Goal: Transaction & Acquisition: Purchase product/service

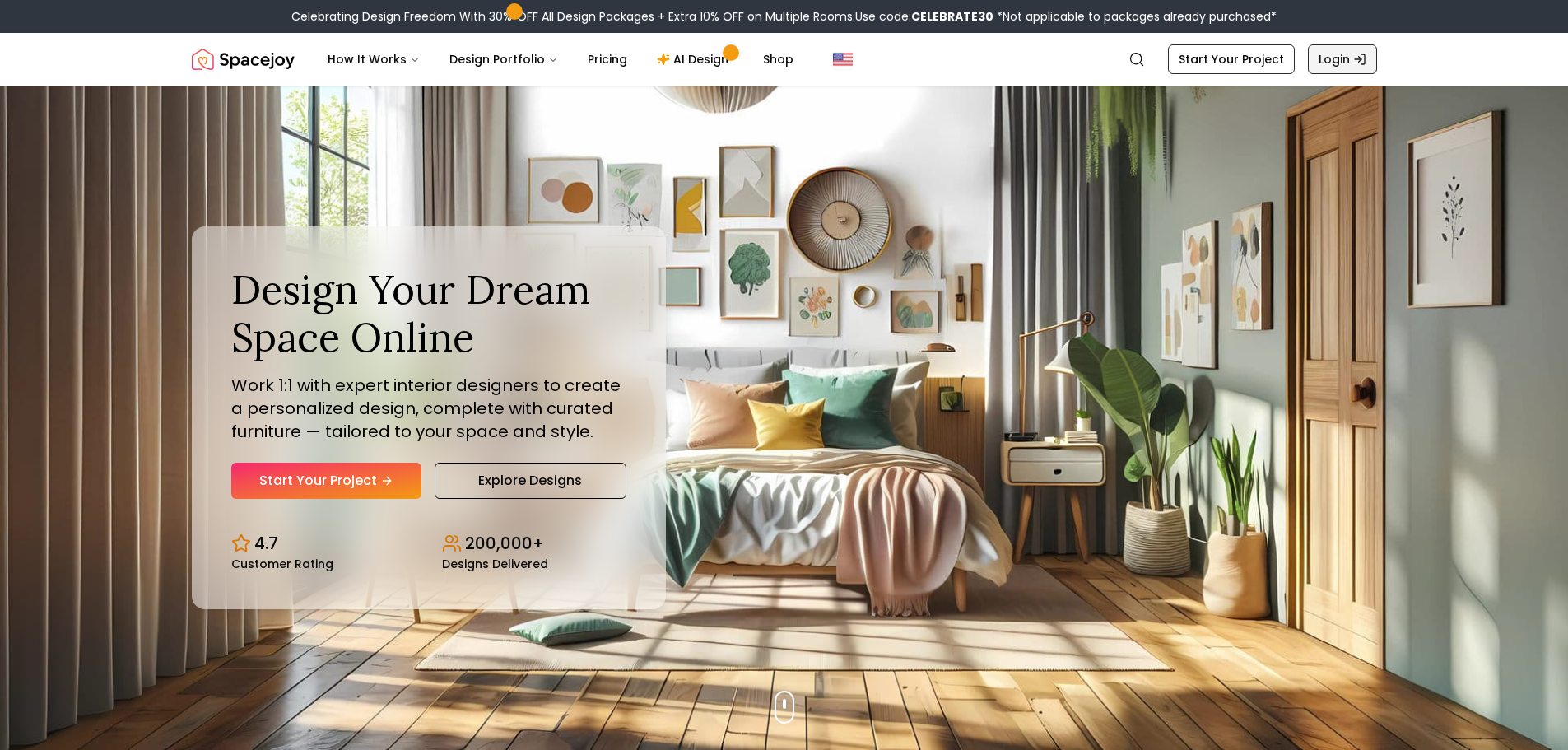
click at [1349, 62] on link "Login" at bounding box center [1343, 60] width 70 height 30
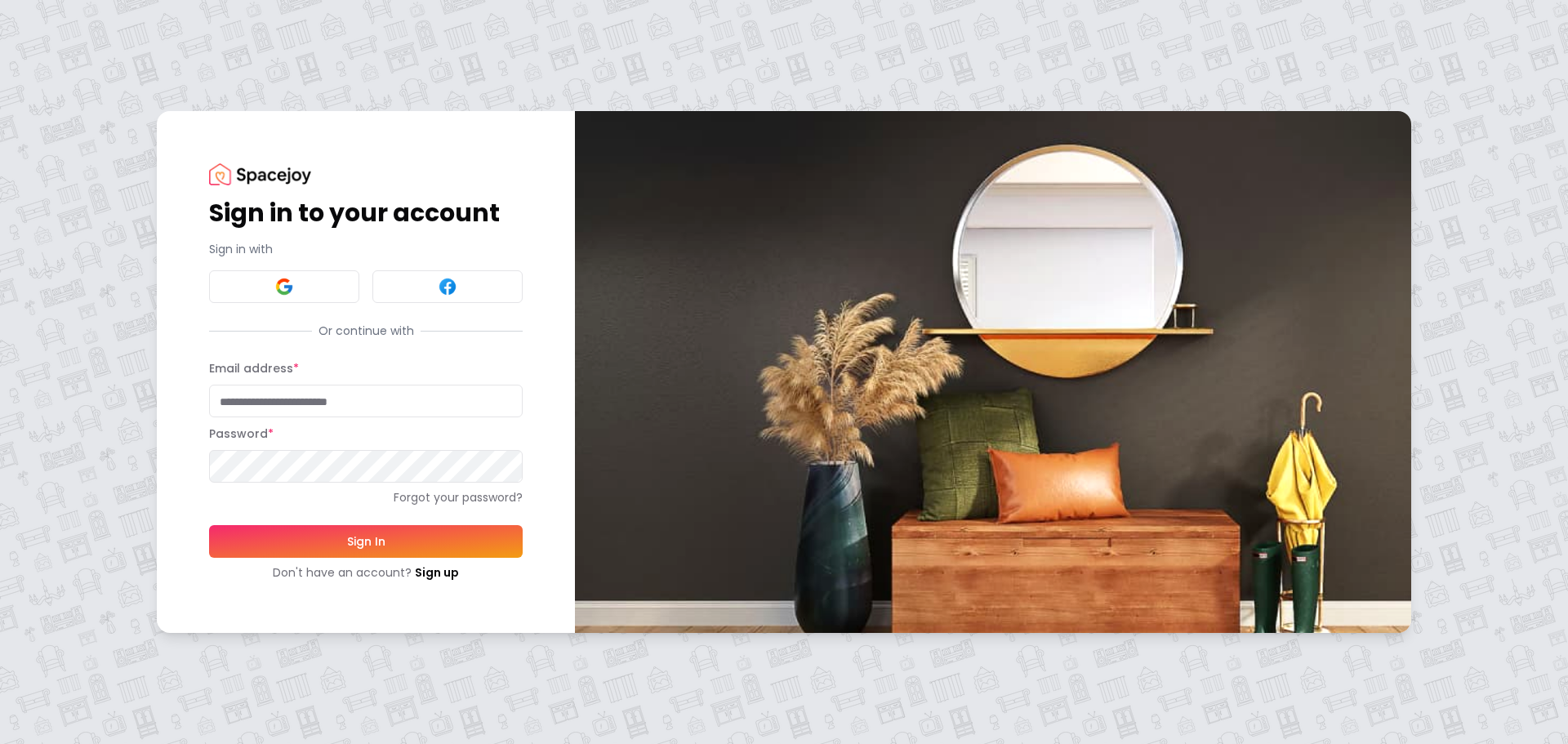
click at [335, 416] on input "Email address *" at bounding box center [366, 401] width 314 height 33
type input "**********"
click at [209, 525] on button "Sign In" at bounding box center [366, 541] width 314 height 33
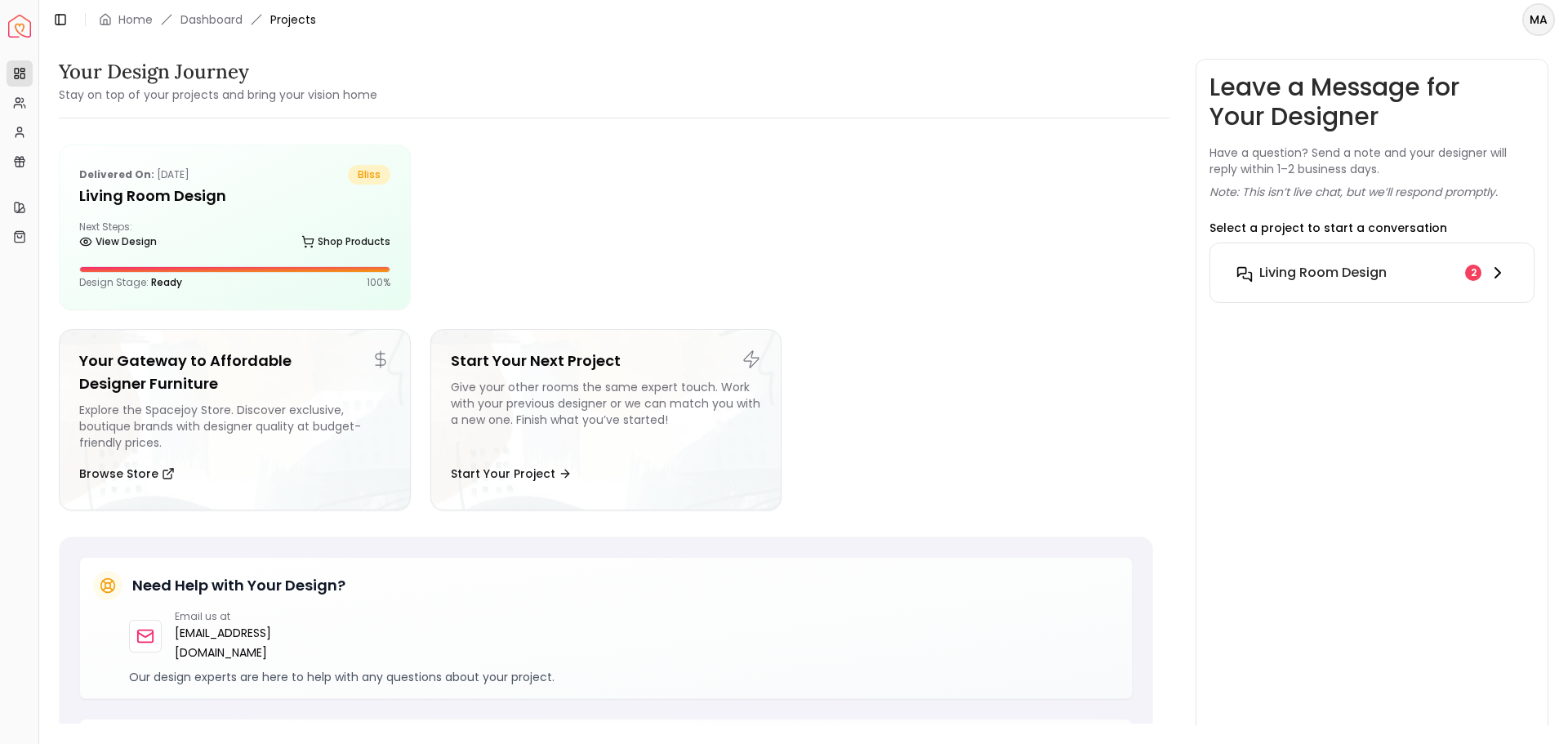
click at [1359, 261] on button "Living Room design 2" at bounding box center [1372, 273] width 297 height 33
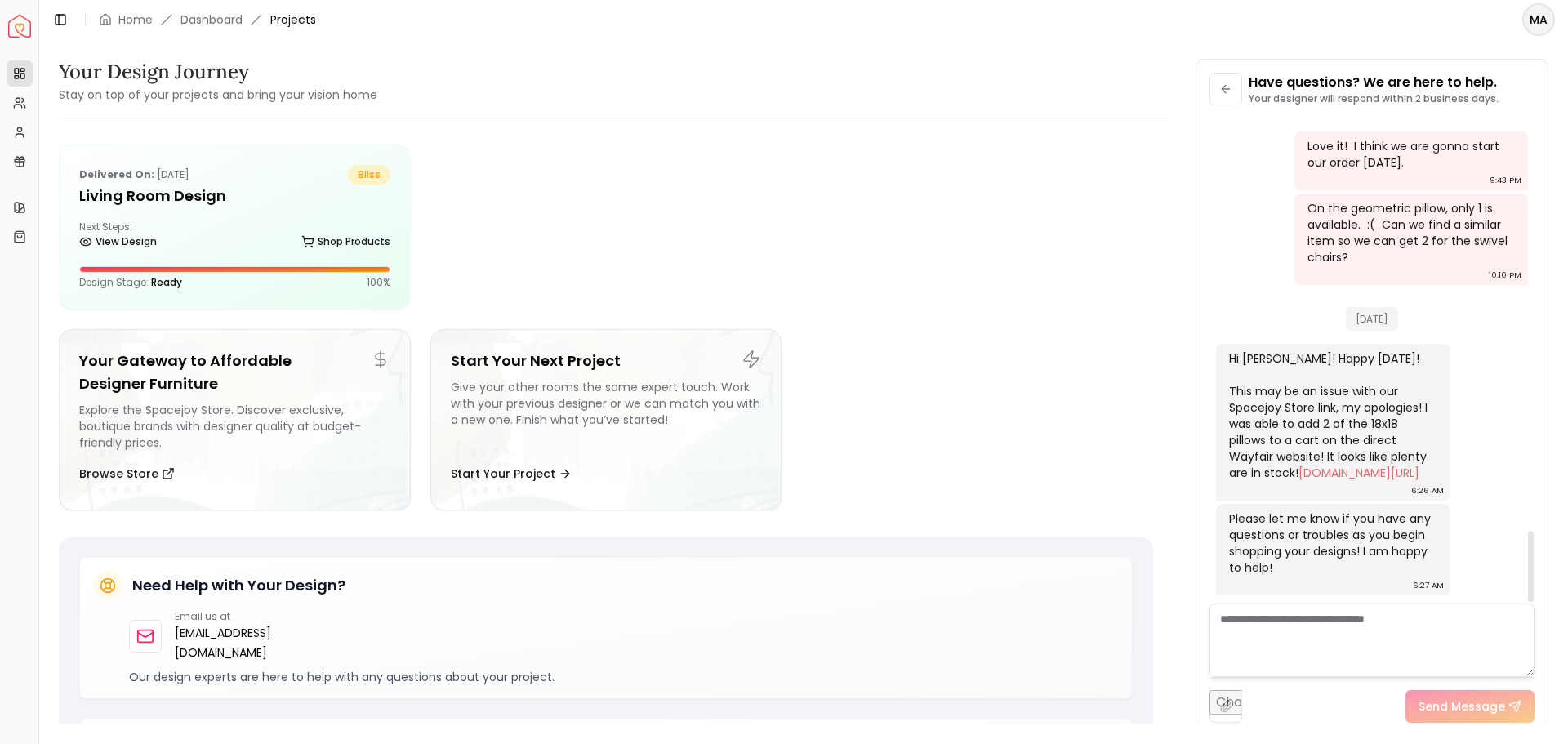
scroll to position [2800, 0]
click at [1373, 638] on textarea at bounding box center [1373, 640] width 325 height 73
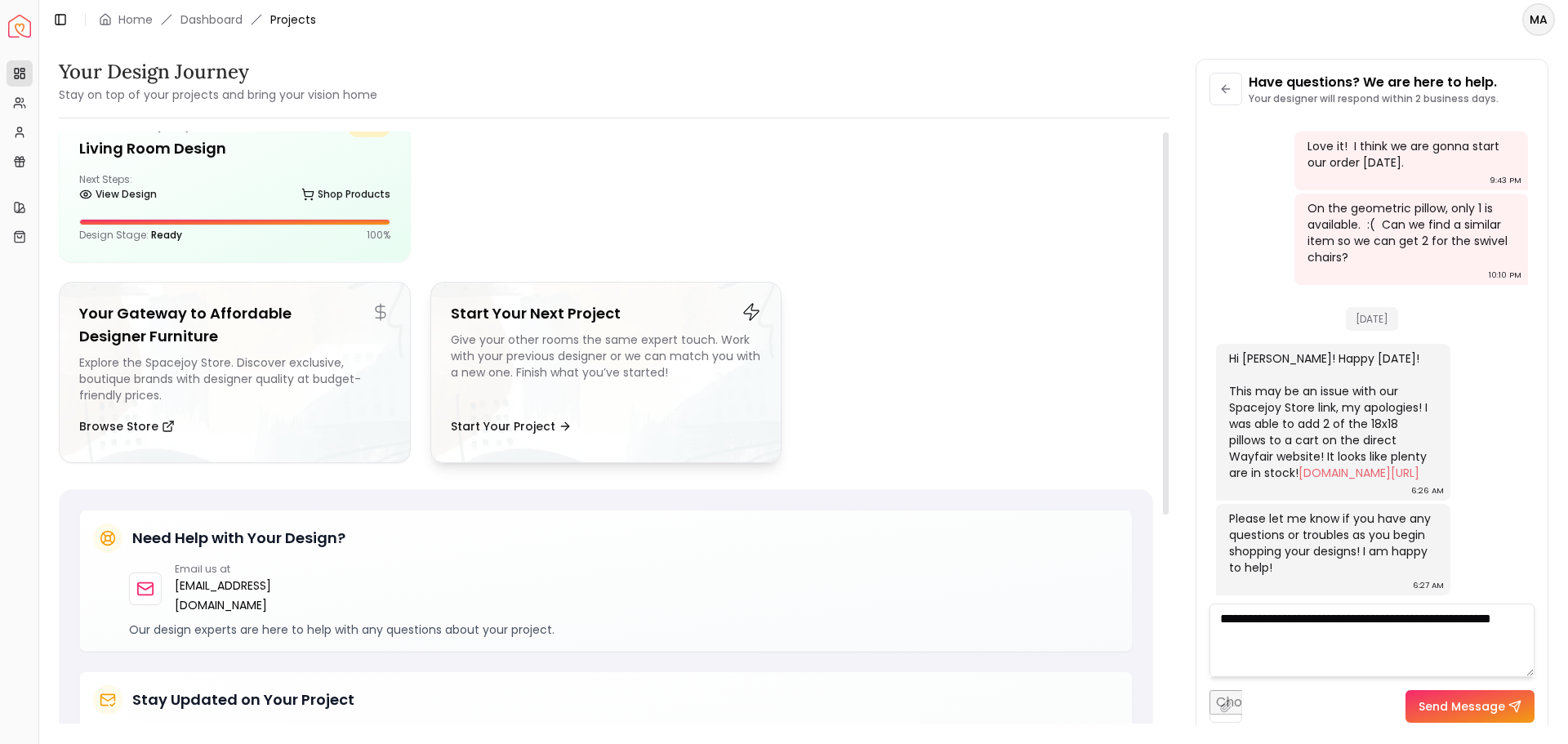
scroll to position [0, 0]
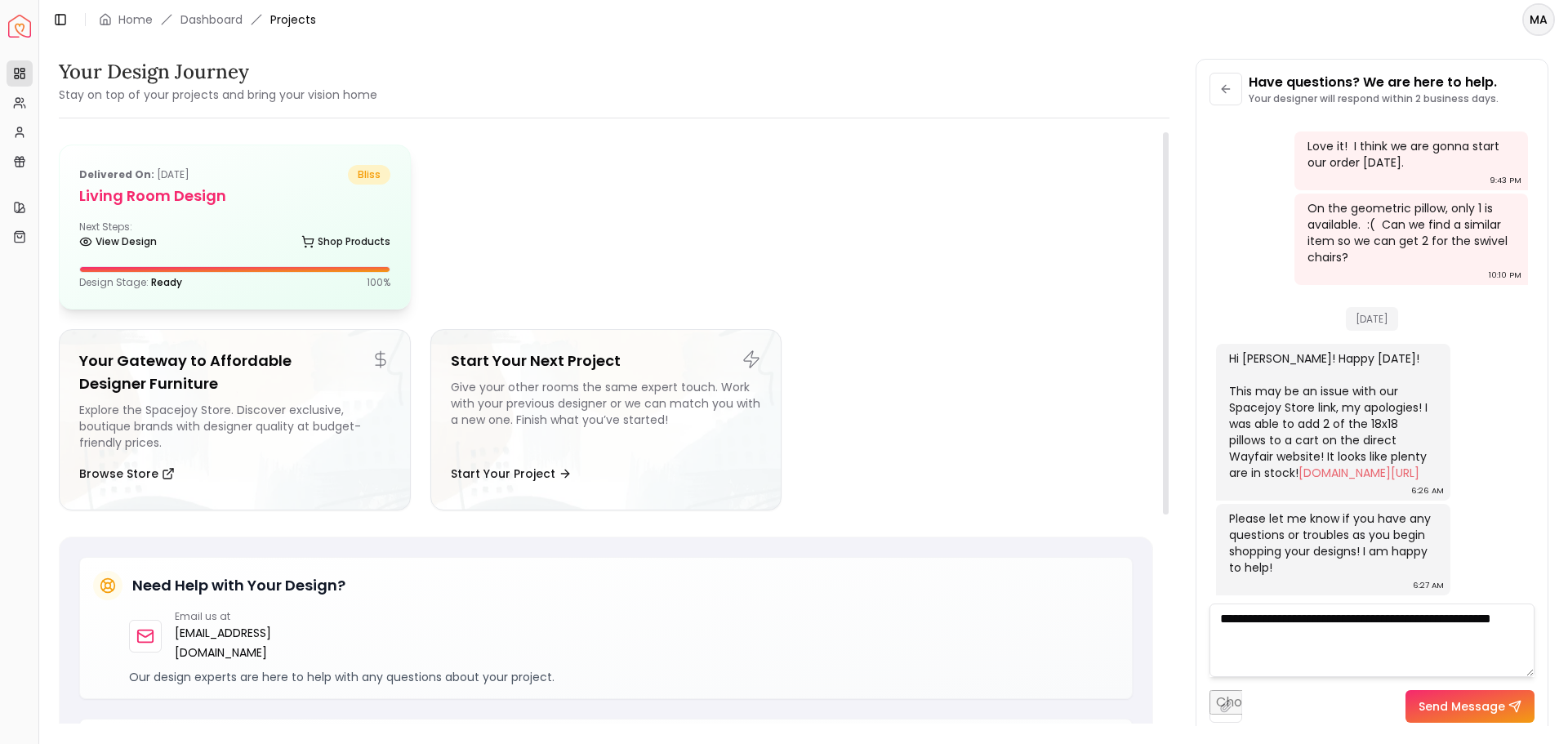
type textarea "**********"
drag, startPoint x: 361, startPoint y: 188, endPoint x: 282, endPoint y: 185, distance: 79.1
click at [282, 185] on h5 "Living Room design" at bounding box center [234, 196] width 311 height 23
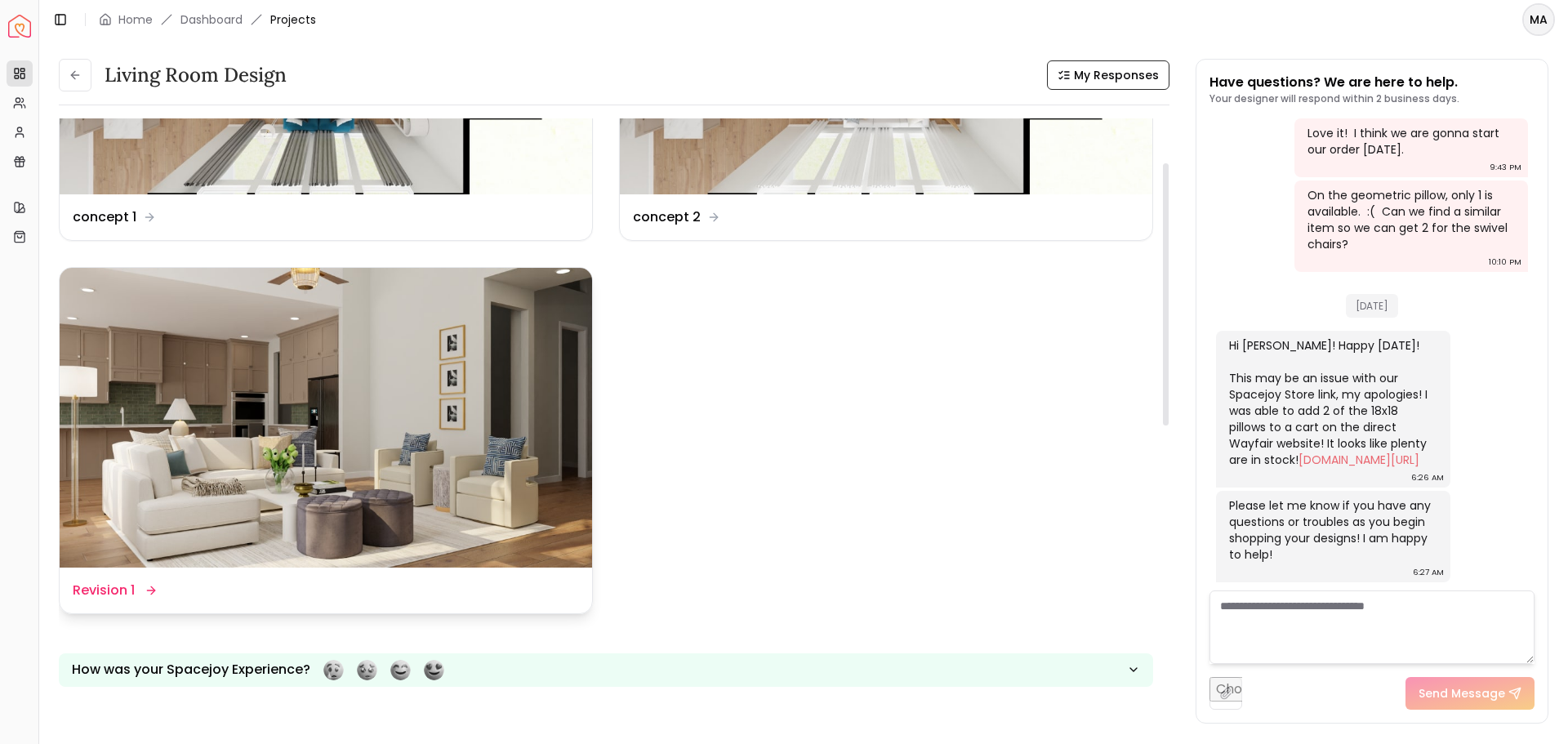
scroll to position [245, 0]
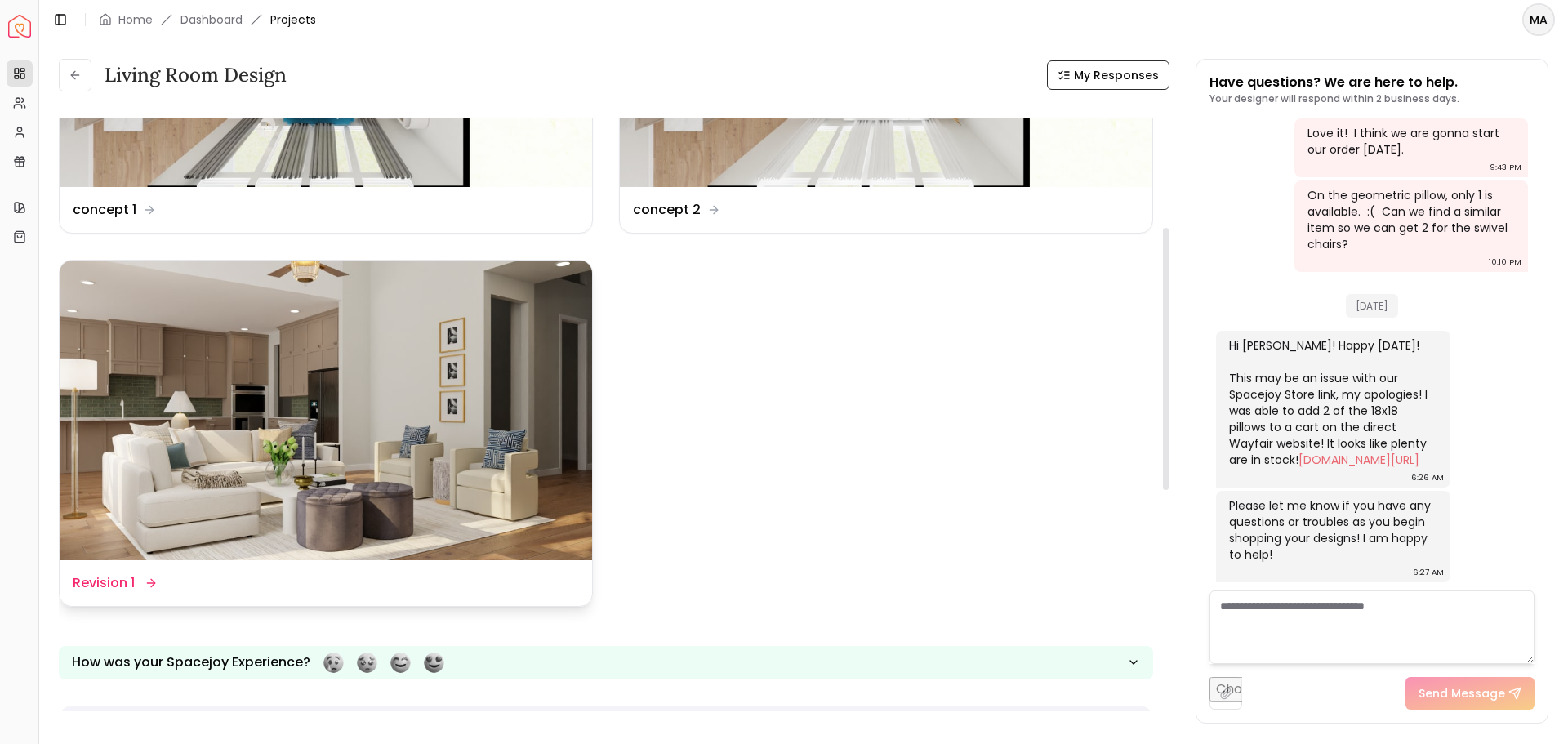
click at [465, 404] on img at bounding box center [326, 410] width 532 height 300
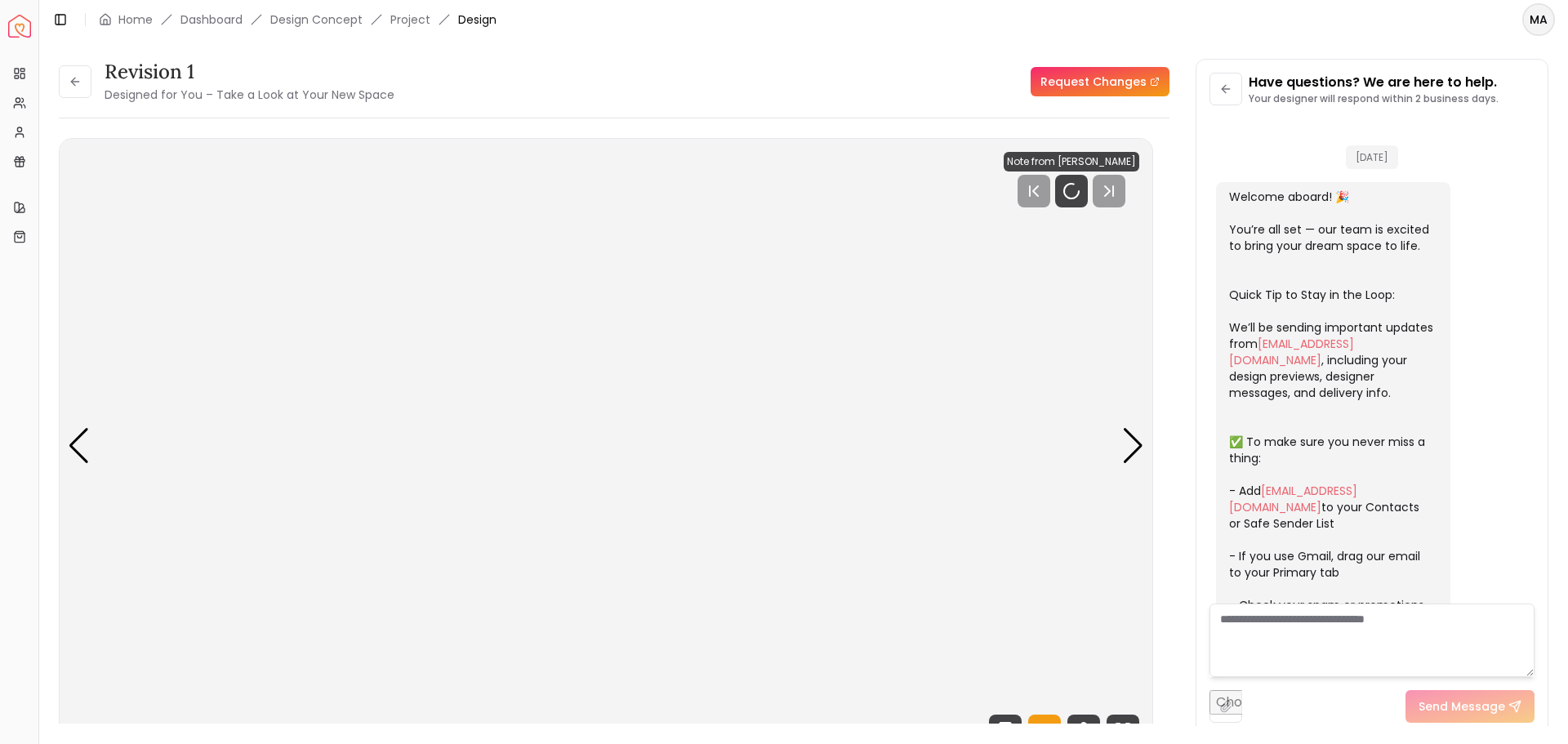
scroll to position [2800, 0]
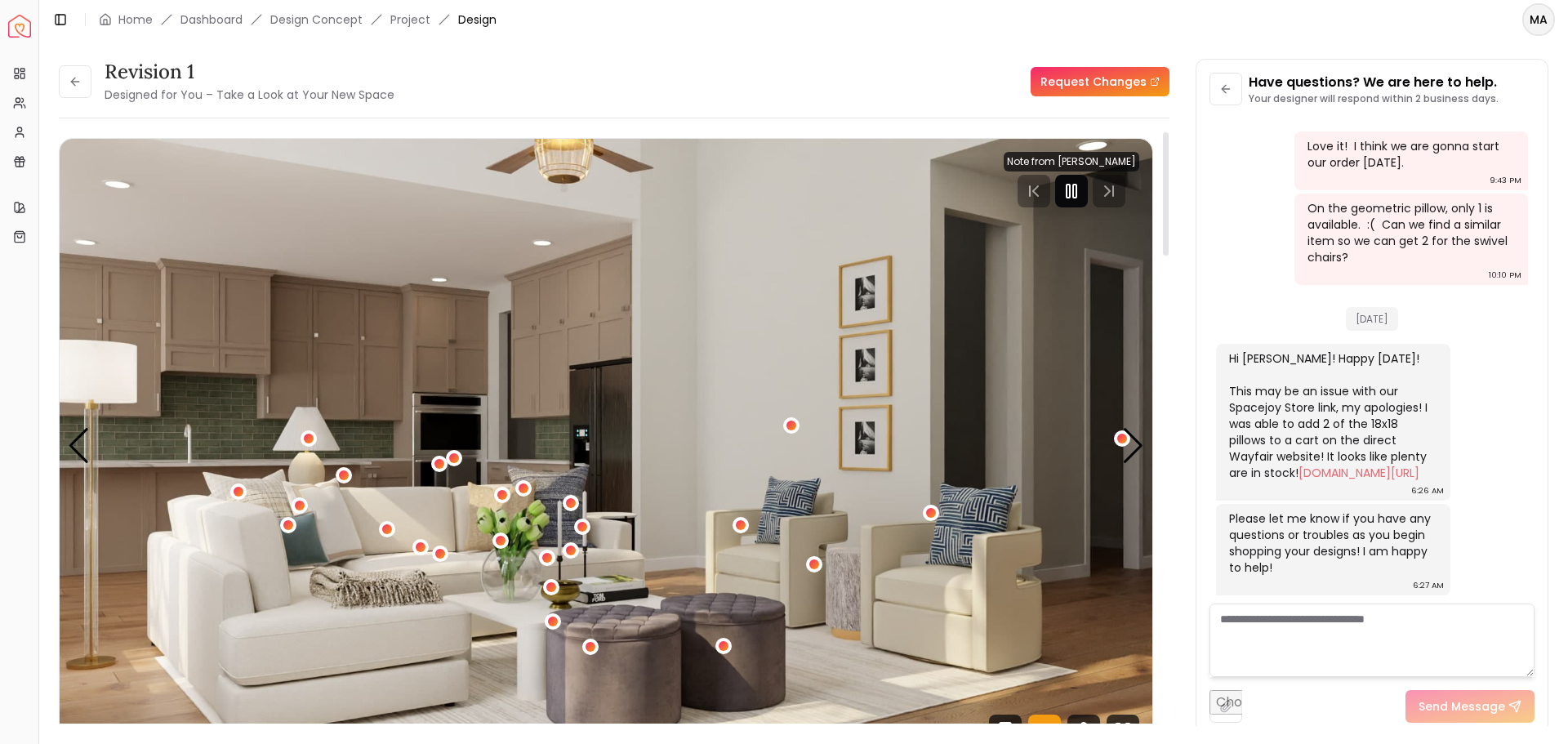
click at [1069, 191] on icon "Pause" at bounding box center [1072, 191] width 20 height 20
click at [1132, 451] on div "Next slide" at bounding box center [1133, 446] width 22 height 36
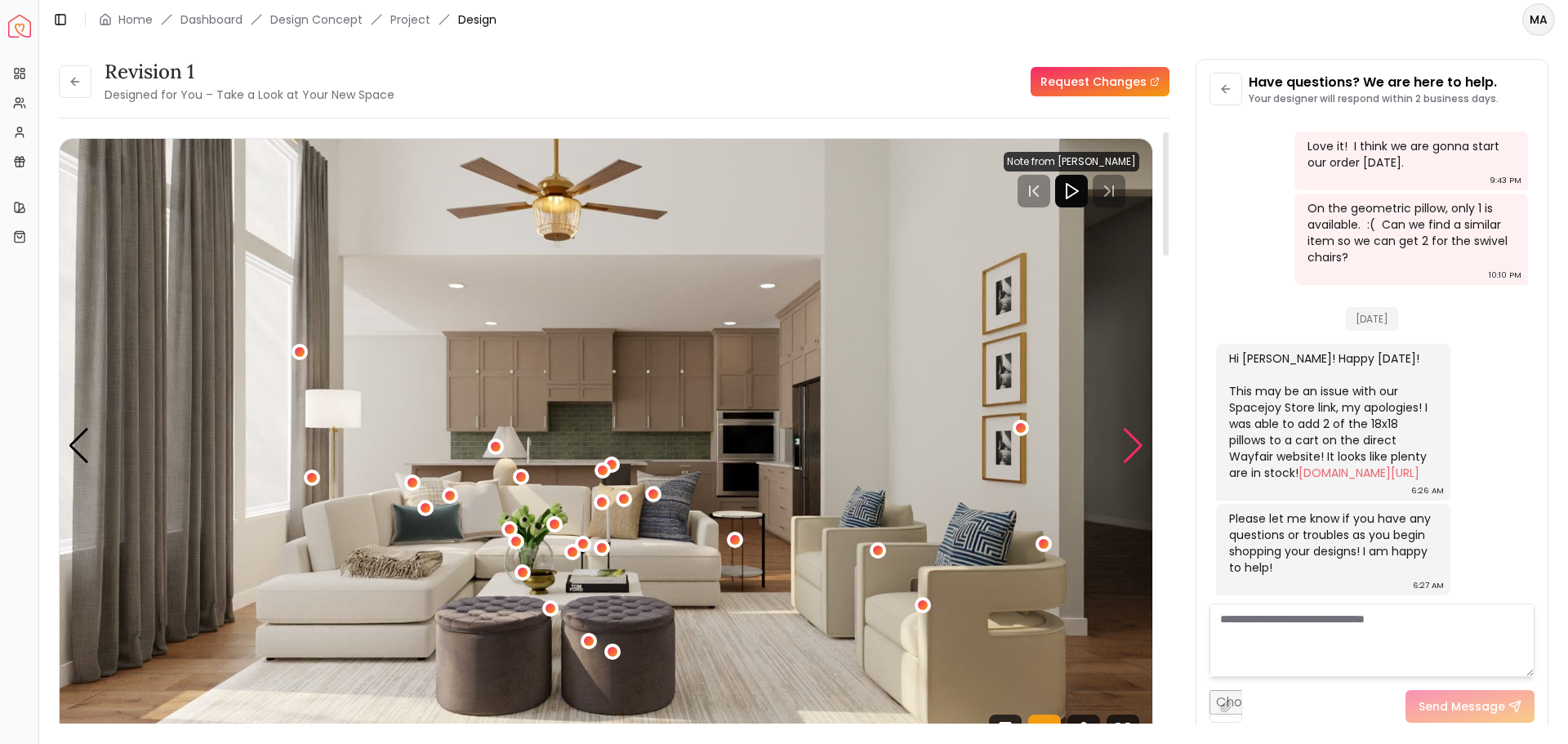
click at [1132, 451] on div "Next slide" at bounding box center [1133, 446] width 22 height 36
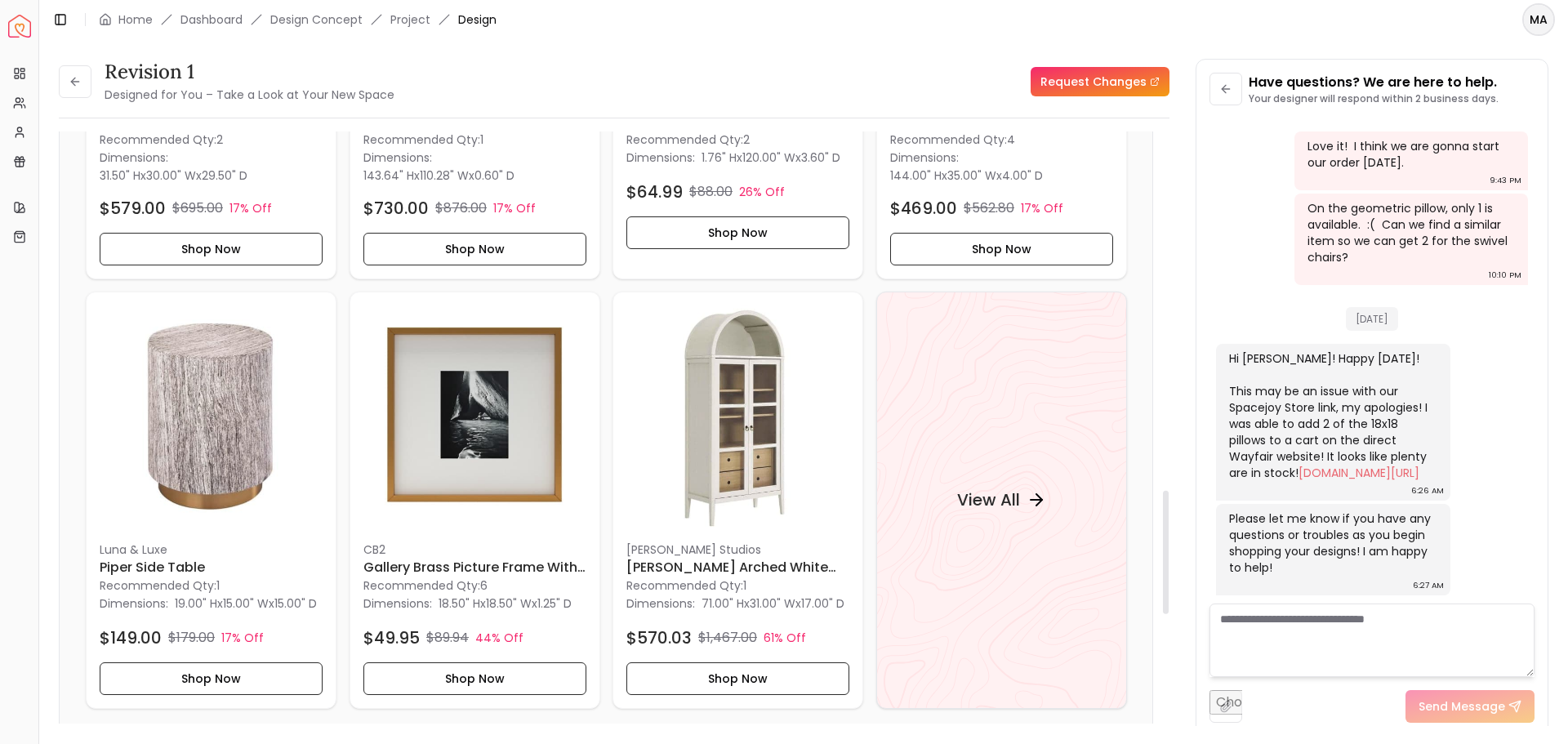
scroll to position [1878, 0]
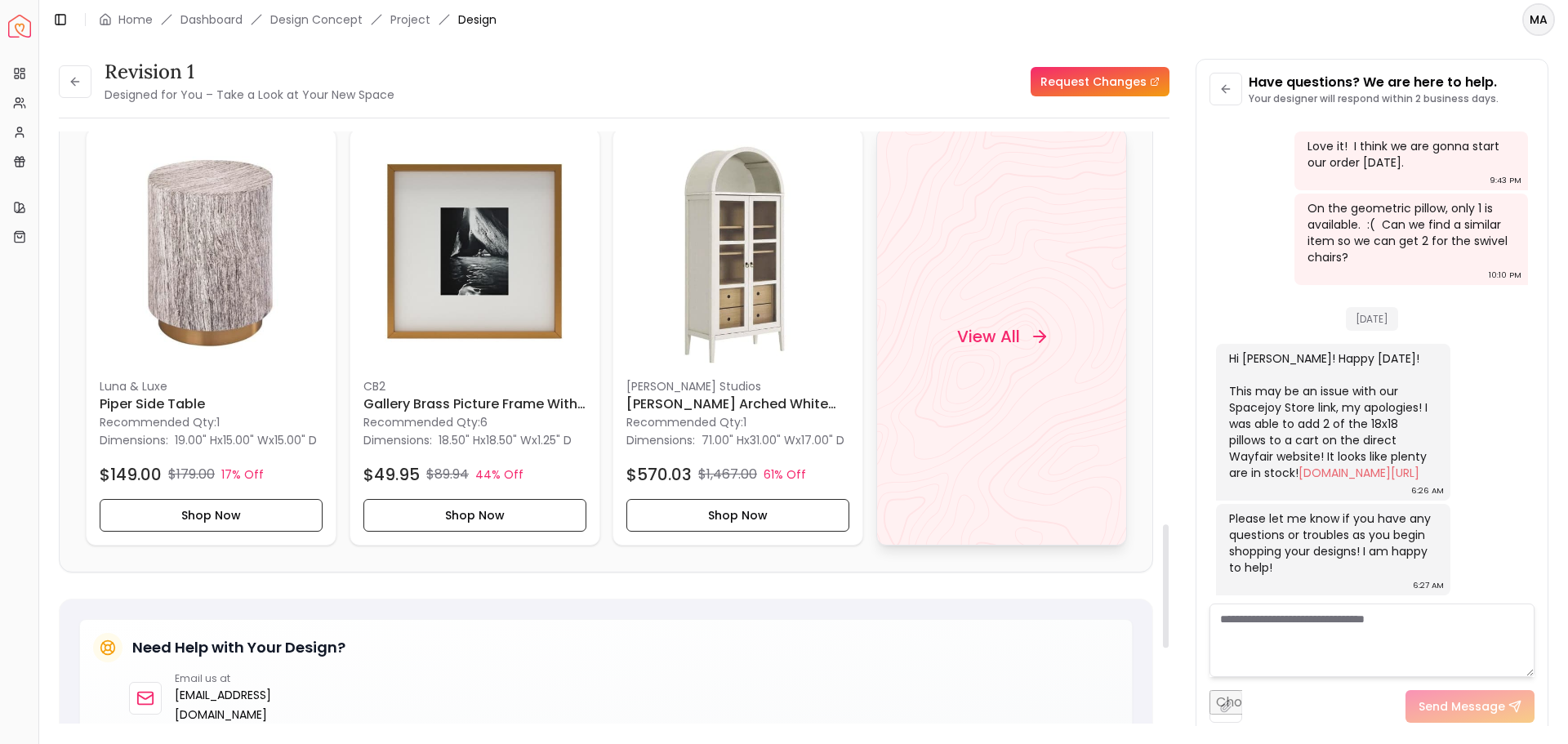
click at [1018, 343] on h4 "View All" at bounding box center [987, 337] width 63 height 23
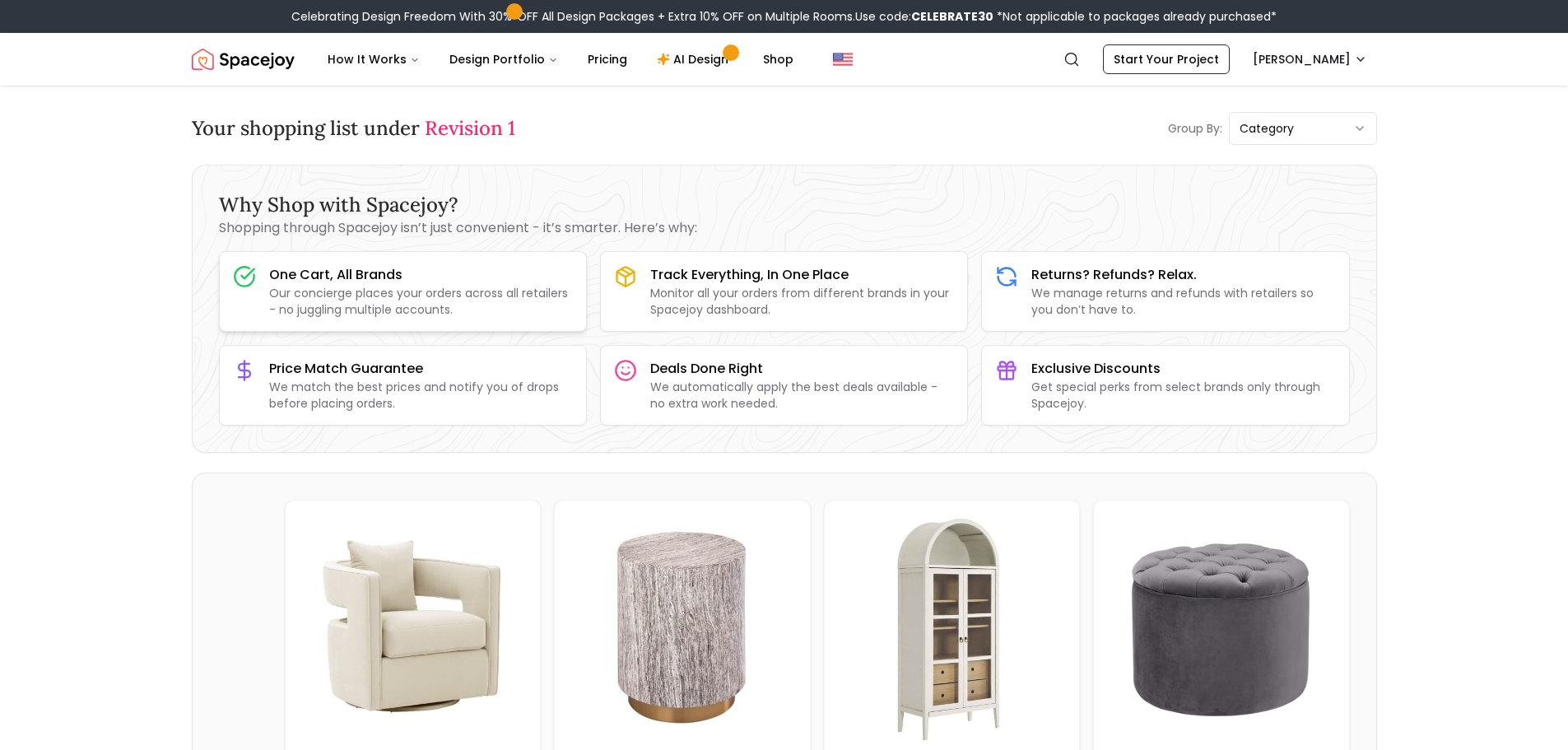
click at [431, 280] on h3 "One Cart, All Brands" at bounding box center [421, 275] width 304 height 20
click at [743, 286] on p "Monitor all your orders from different brands in your Spacejoy dashboard." at bounding box center [801, 301] width 304 height 33
click at [1094, 291] on p "We manage returns and refunds with retailers so you don’t have to." at bounding box center [1183, 301] width 304 height 33
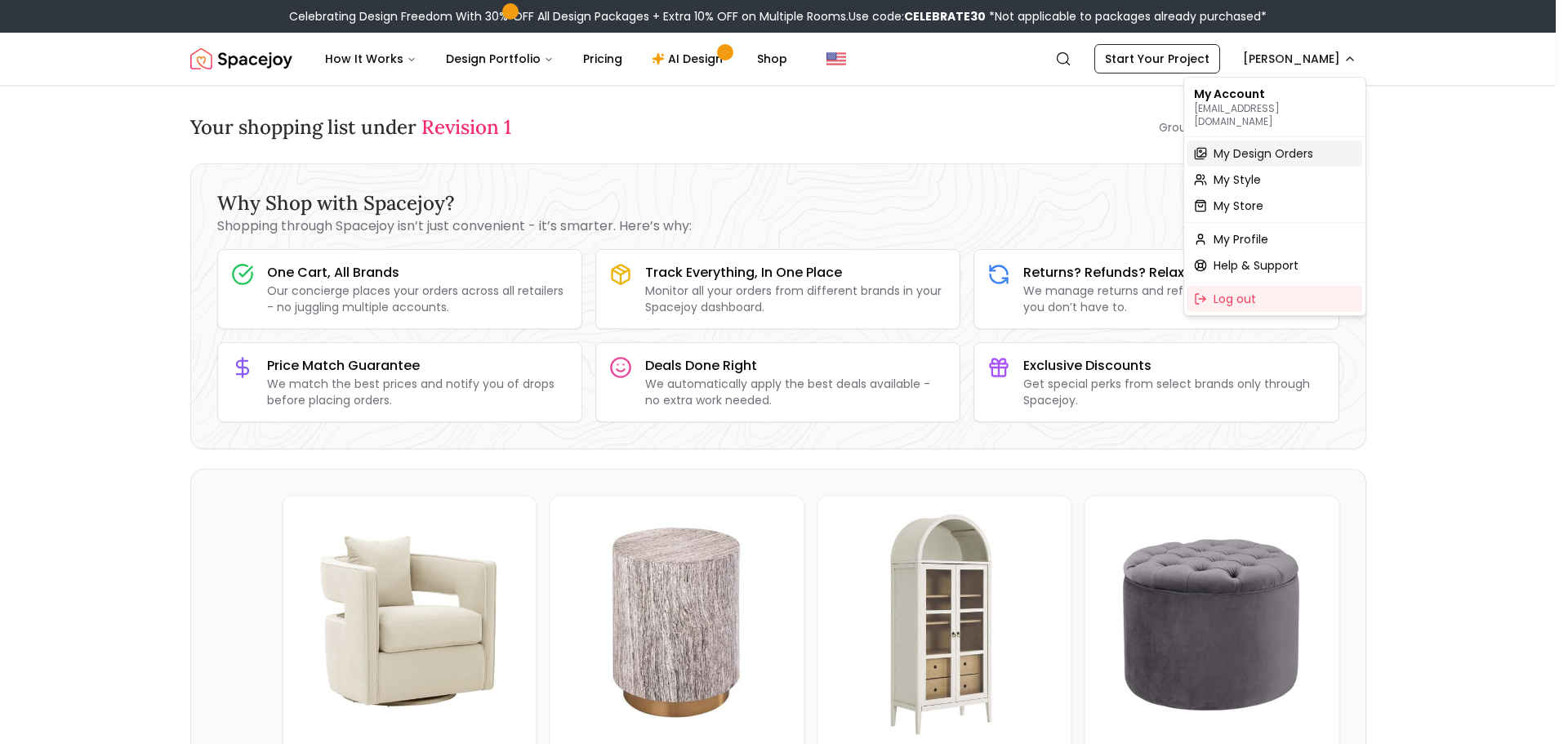
click at [1259, 145] on span "My Design Orders" at bounding box center [1263, 154] width 99 height 16
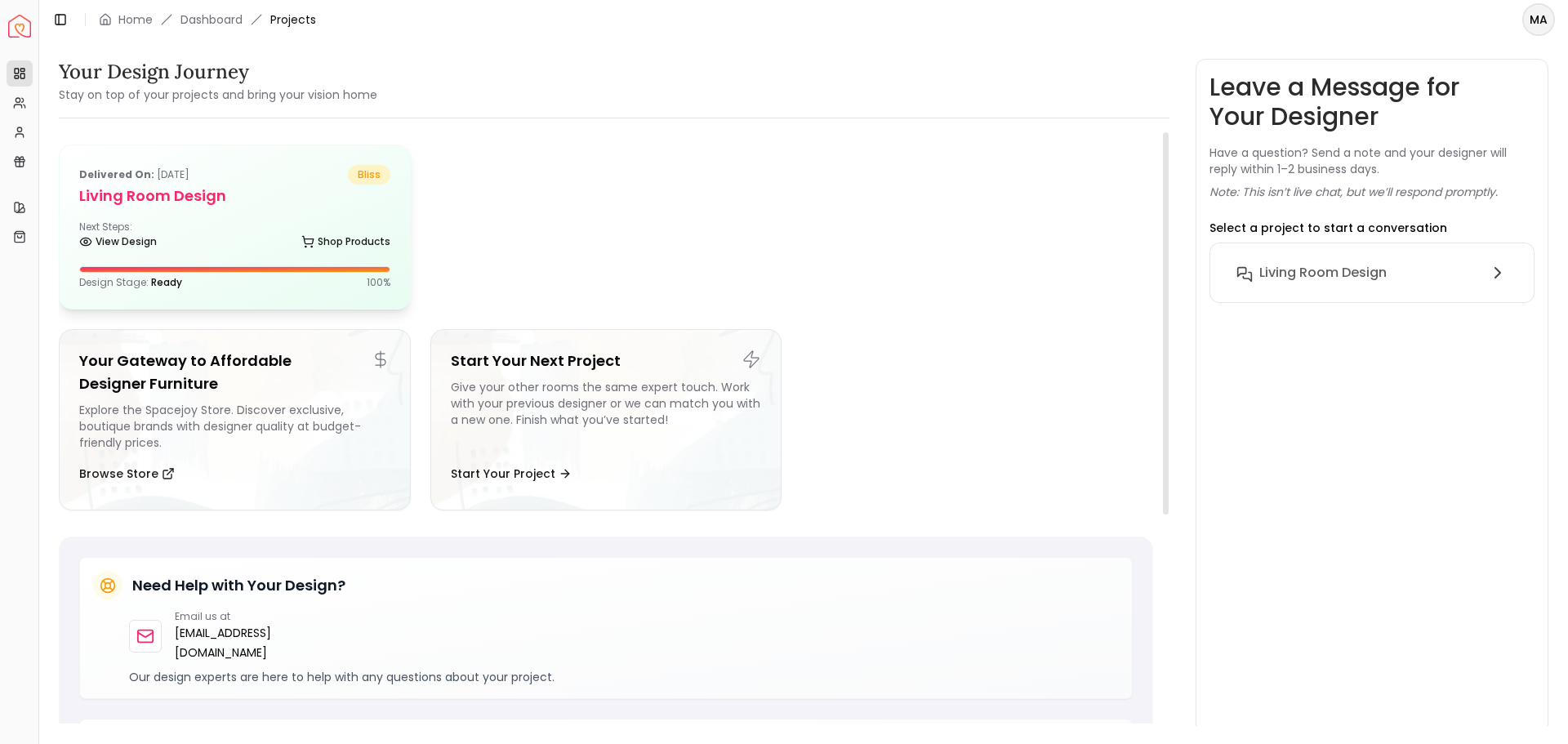
click at [282, 195] on h5 "Living Room design" at bounding box center [234, 196] width 311 height 23
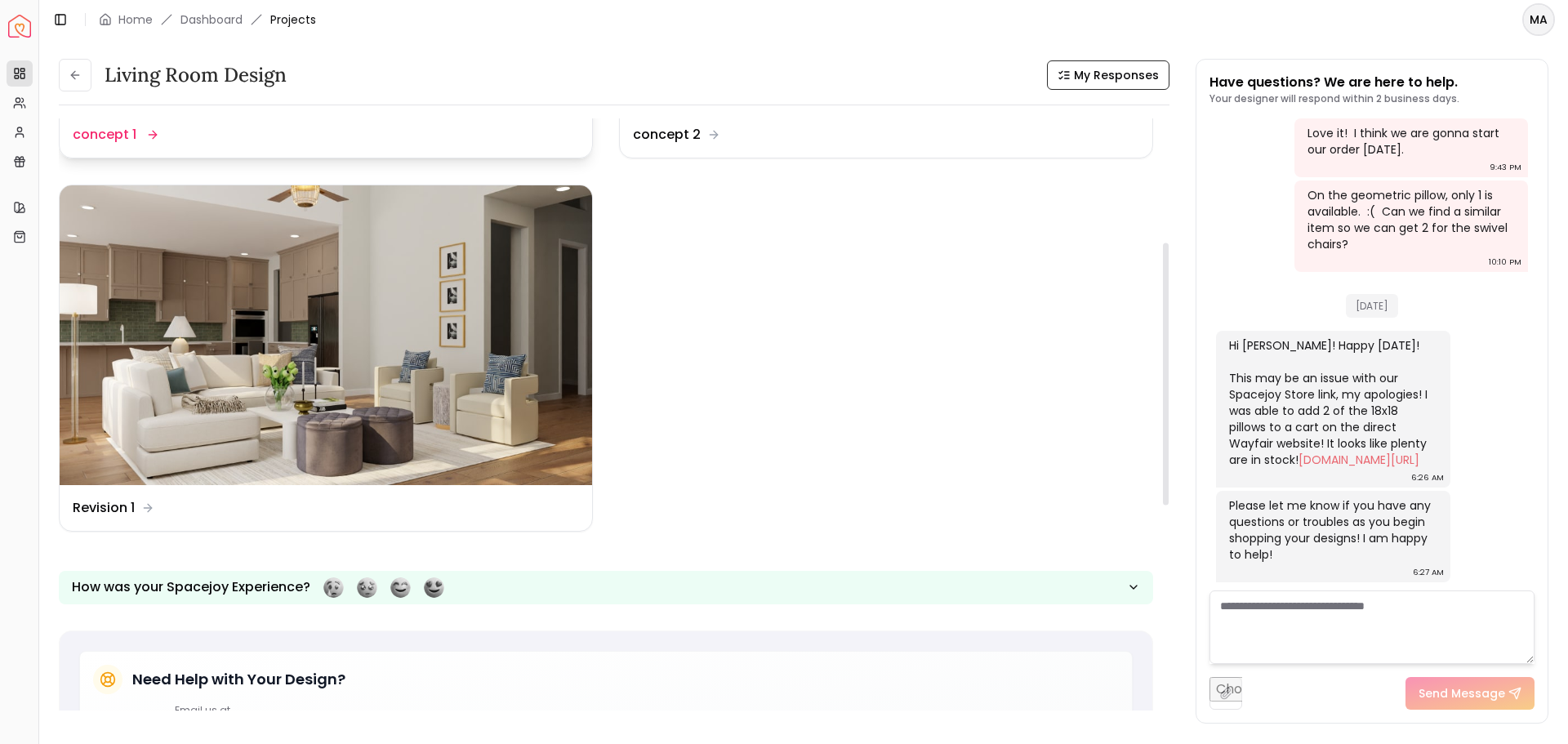
scroll to position [279, 0]
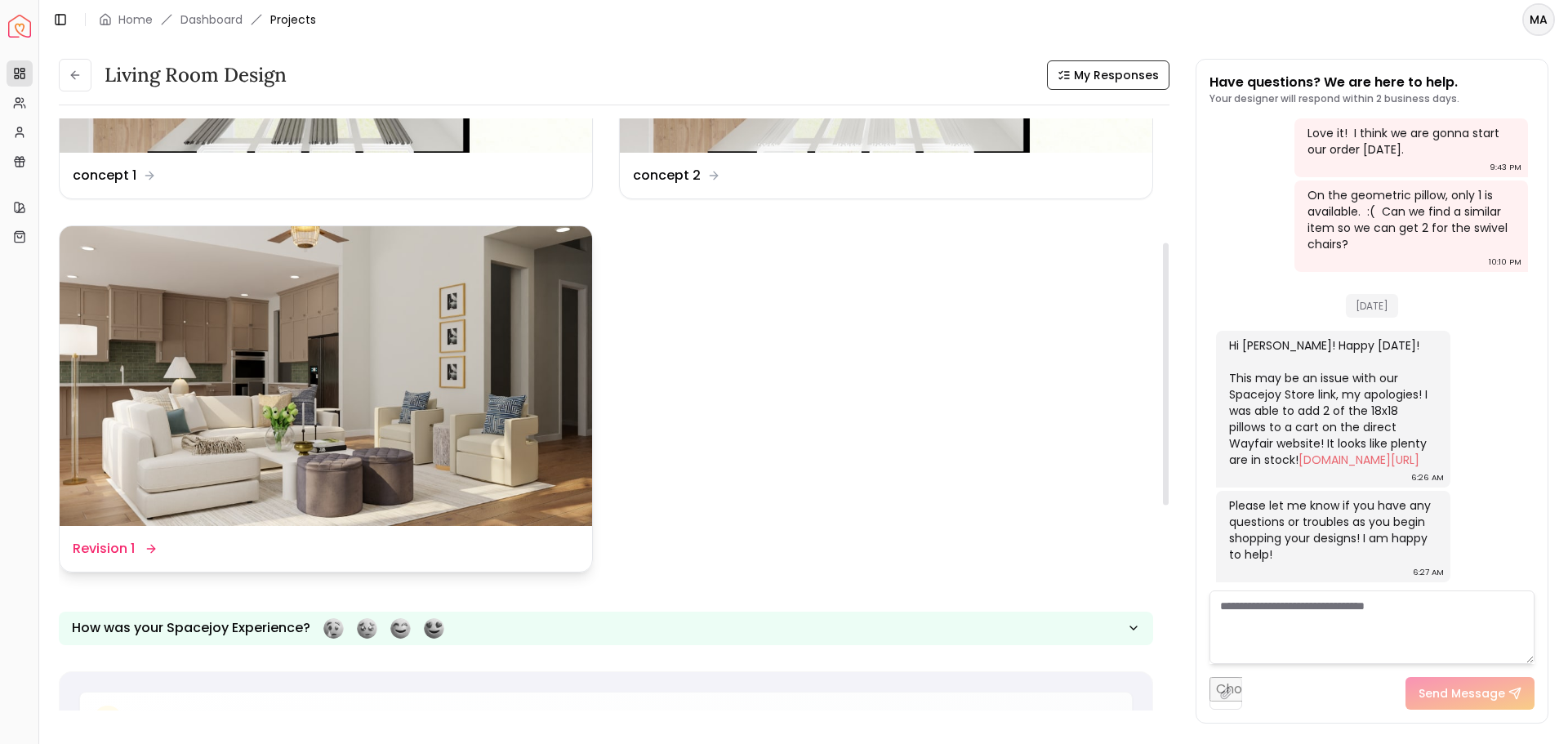
click at [485, 315] on img at bounding box center [326, 375] width 532 height 300
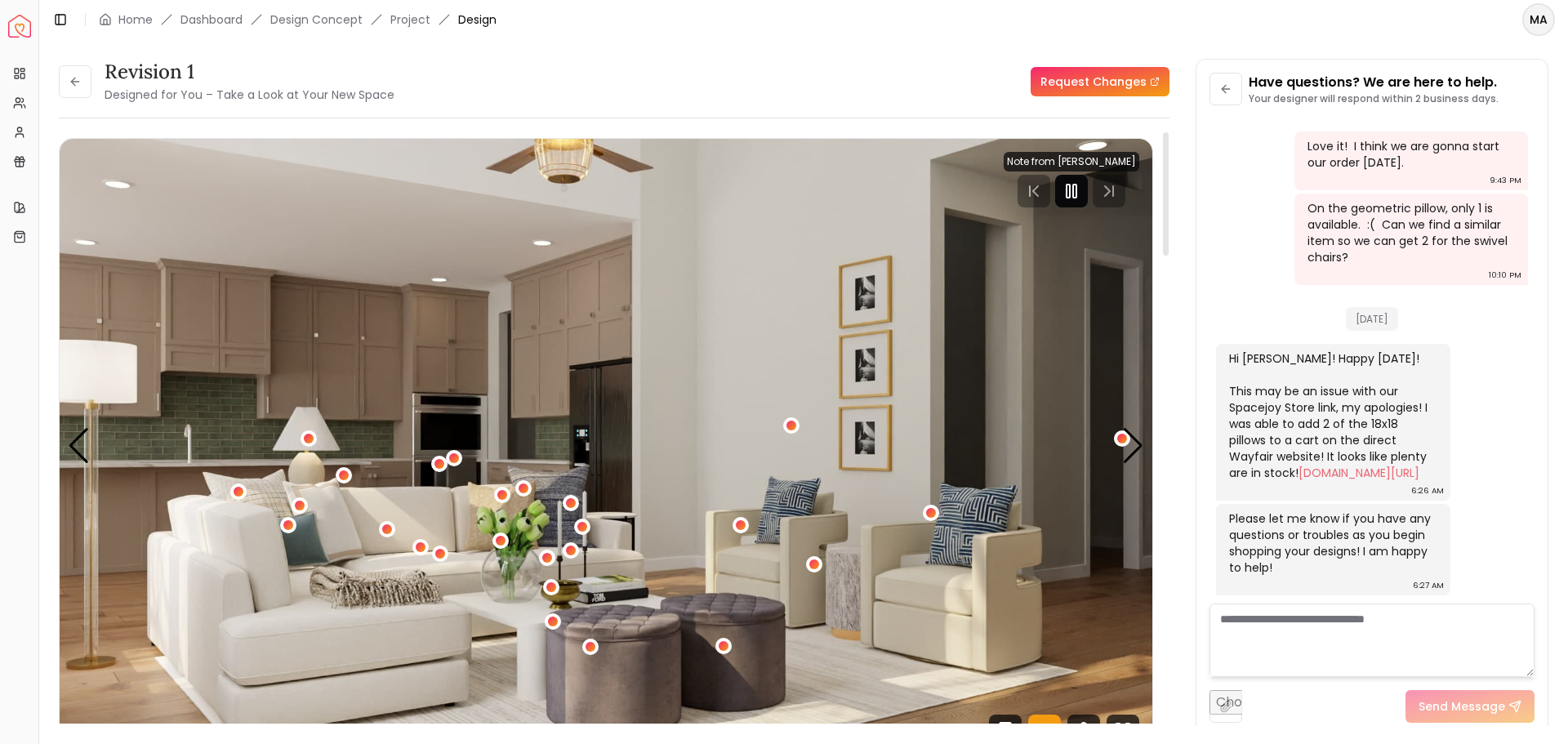
click at [1074, 187] on rect "Pause" at bounding box center [1074, 191] width 3 height 13
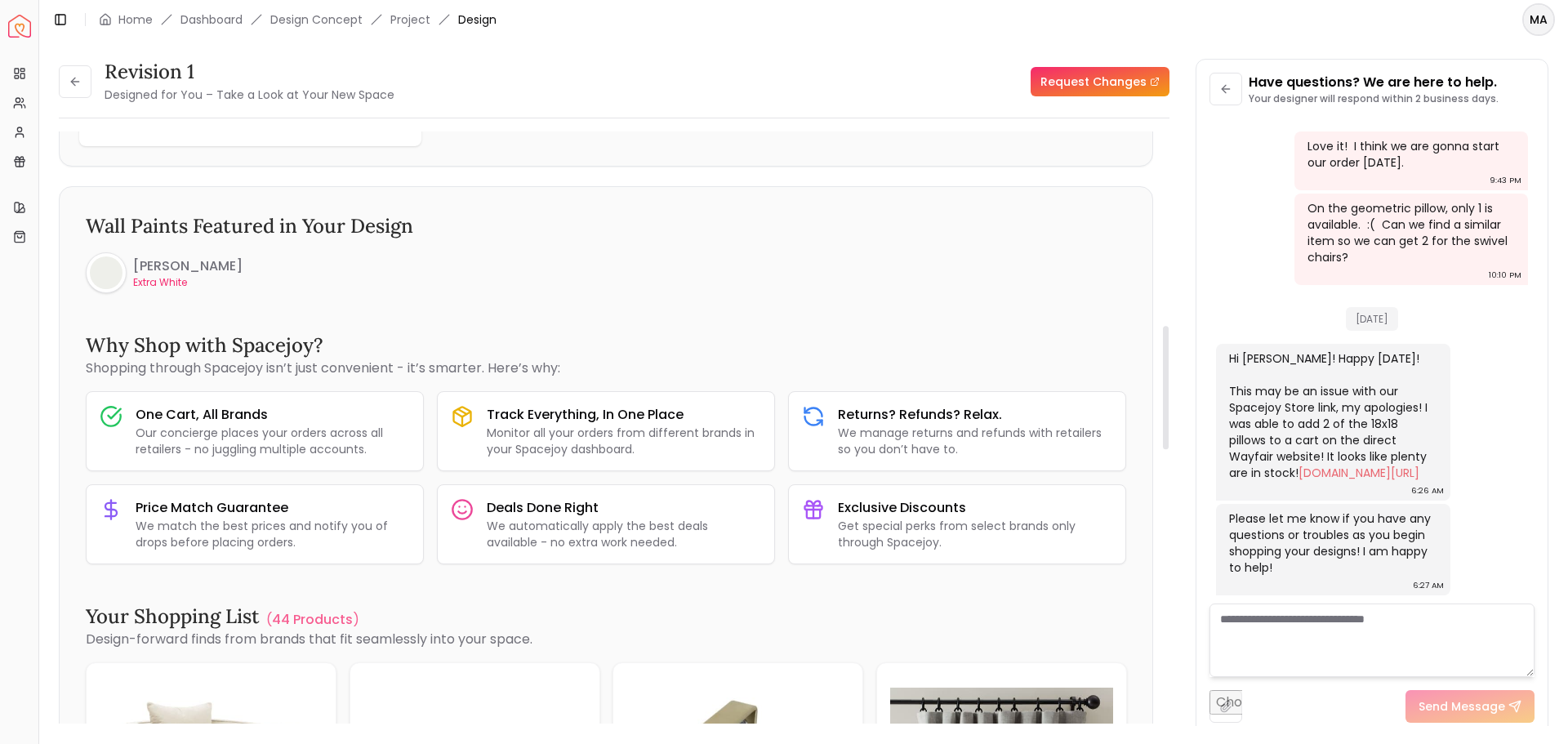
scroll to position [980, 0]
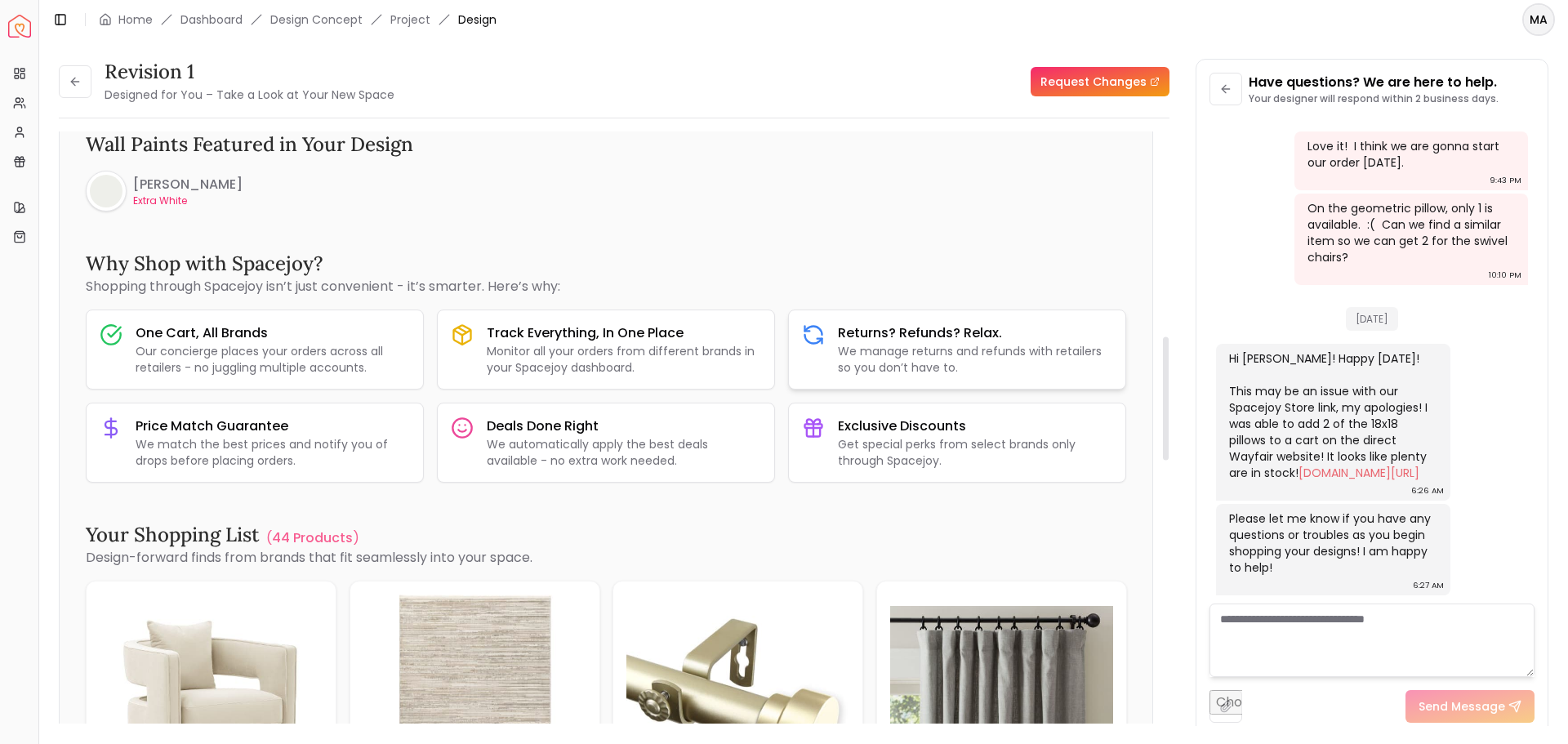
click at [930, 343] on p "We manage returns and refunds with retailers so you don’t have to." at bounding box center [975, 360] width 274 height 33
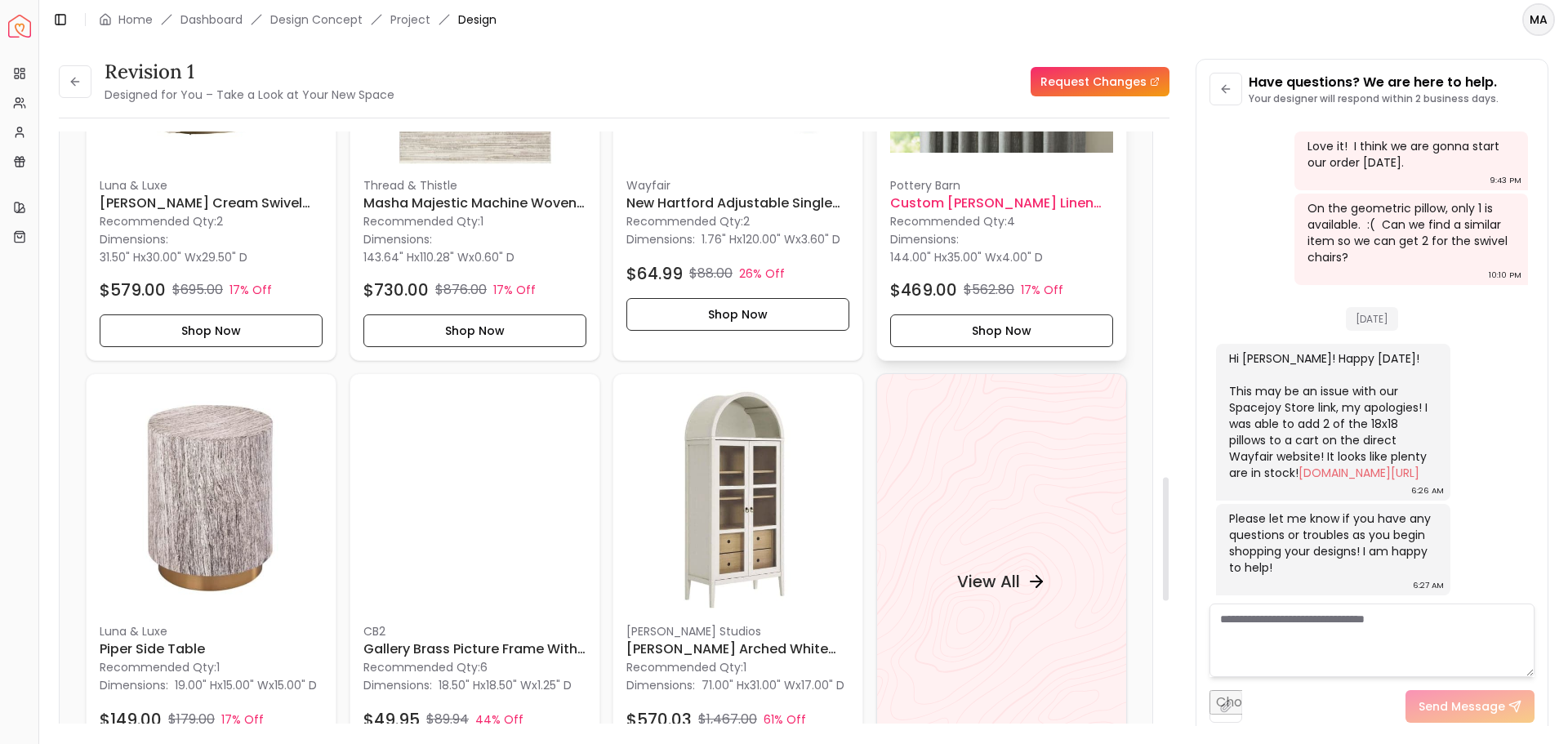
scroll to position [1796, 0]
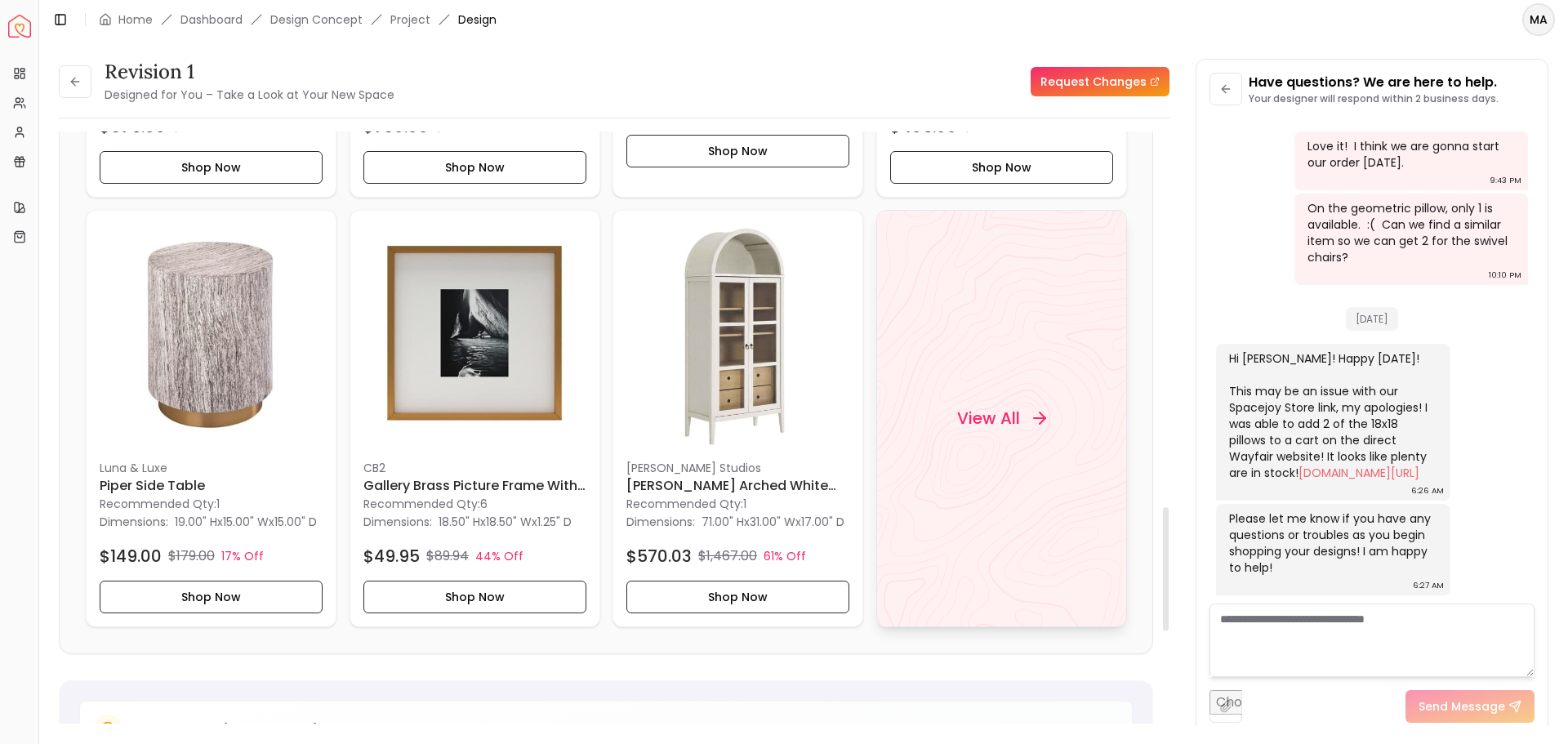
click at [998, 420] on h4 "View All" at bounding box center [987, 418] width 63 height 23
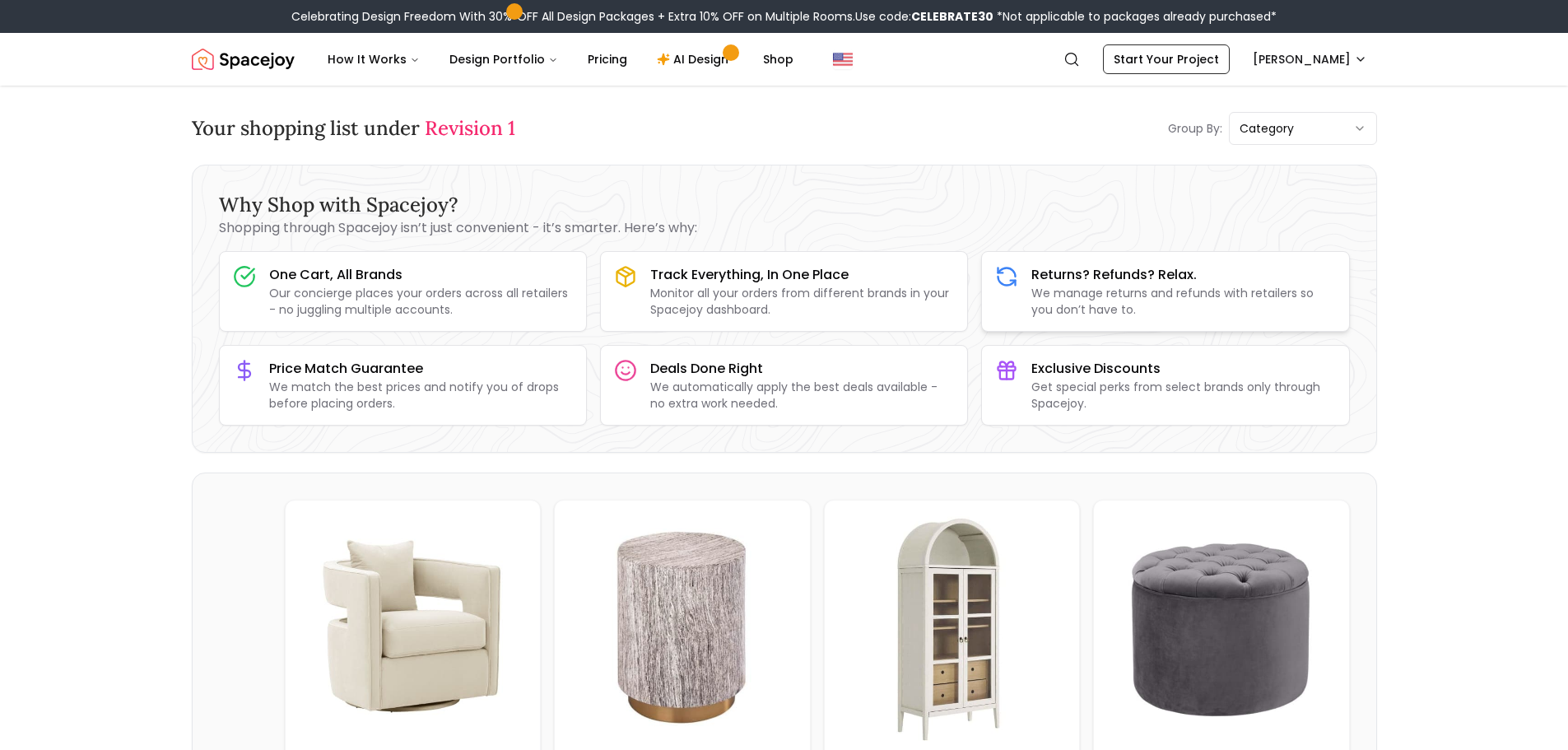
click at [1067, 284] on div "Returns? Refunds? Relax. We manage returns and refunds with retailers so you do…" at bounding box center [1183, 291] width 304 height 53
click at [889, 278] on h3 "Track Everything, In One Place" at bounding box center [801, 275] width 304 height 20
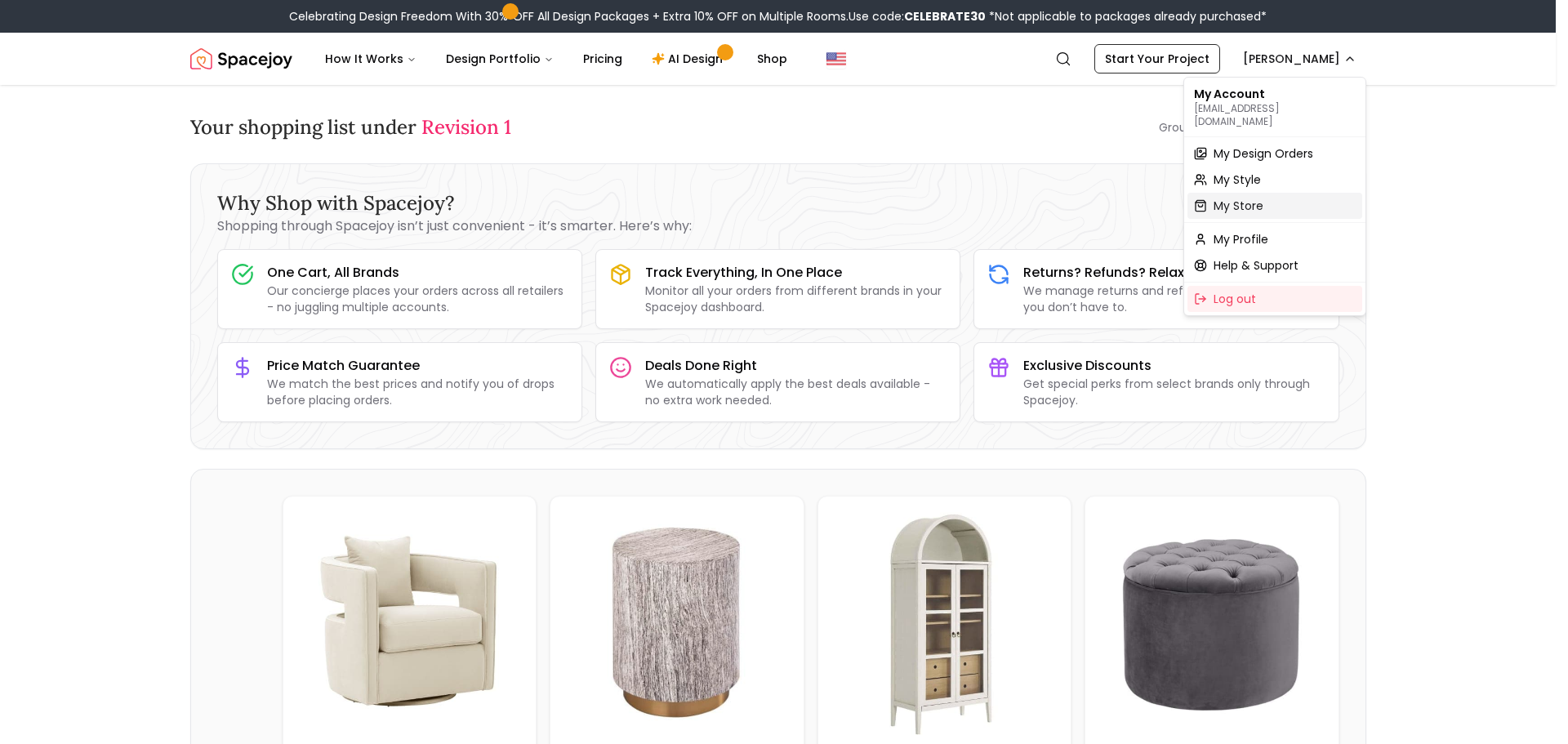
click at [1247, 198] on span "My Store" at bounding box center [1239, 206] width 50 height 16
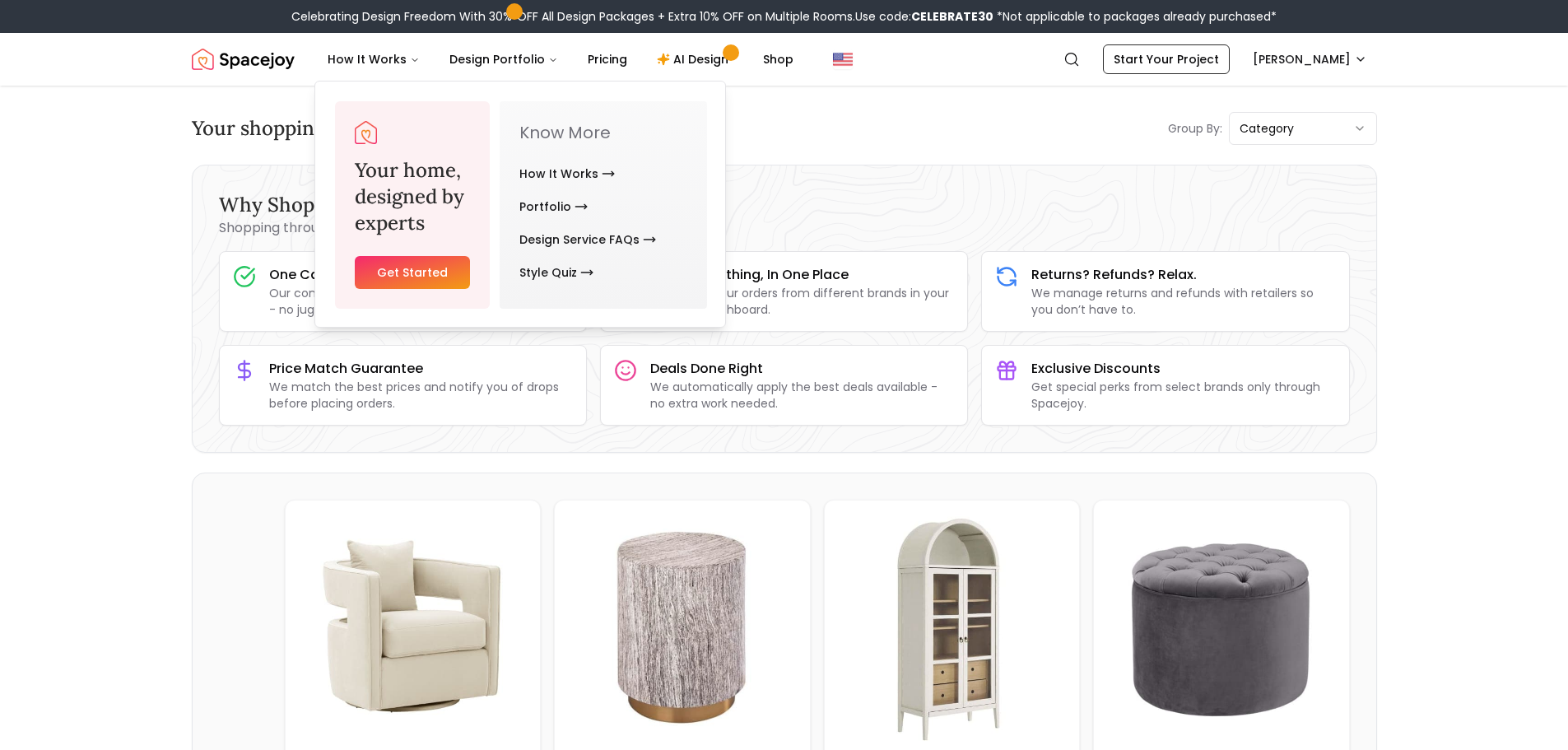
click at [264, 60] on img "Spacejoy" at bounding box center [243, 60] width 103 height 33
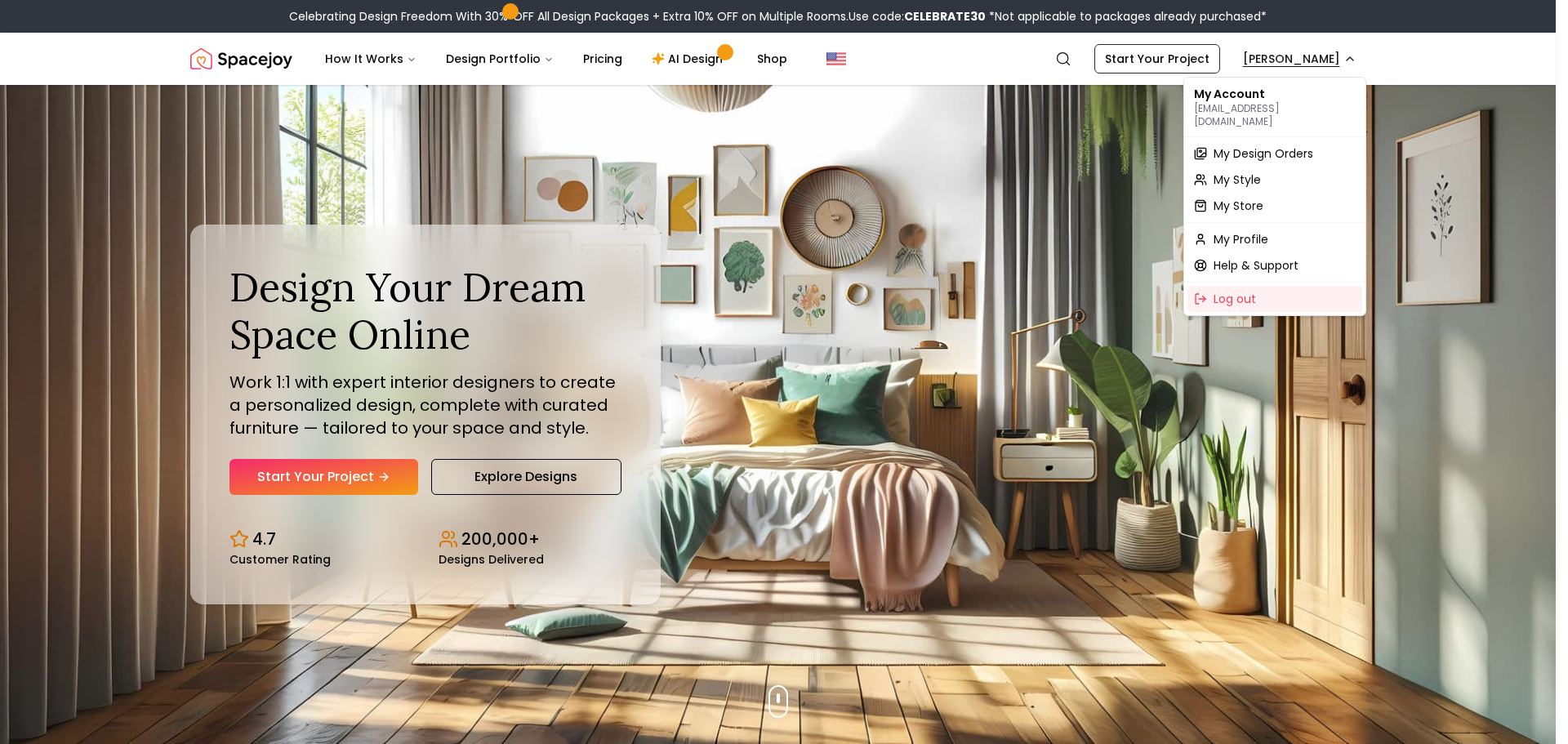
click at [1277, 145] on span "My Design Orders" at bounding box center [1263, 154] width 99 height 16
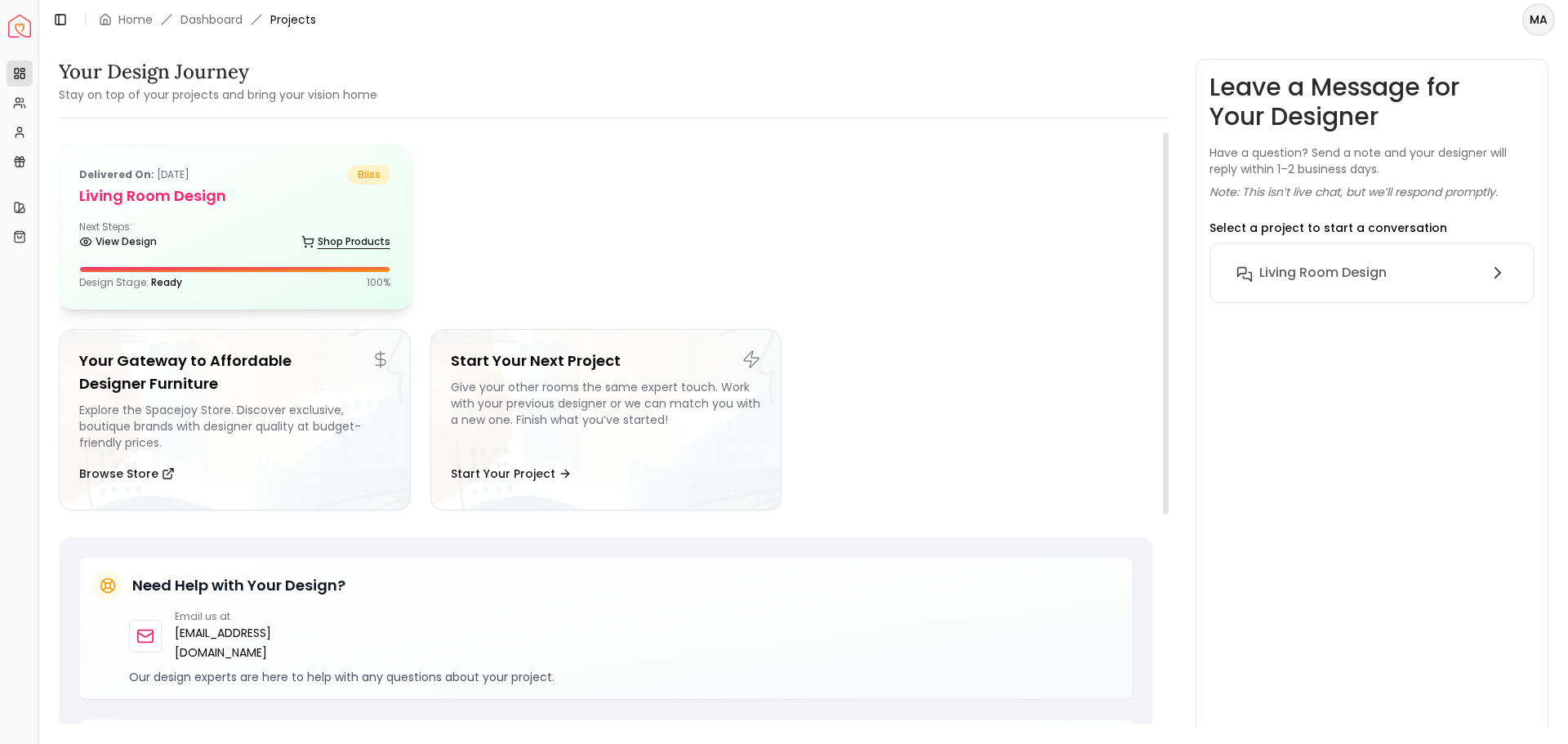
click at [330, 238] on link "Shop Products" at bounding box center [346, 241] width 89 height 23
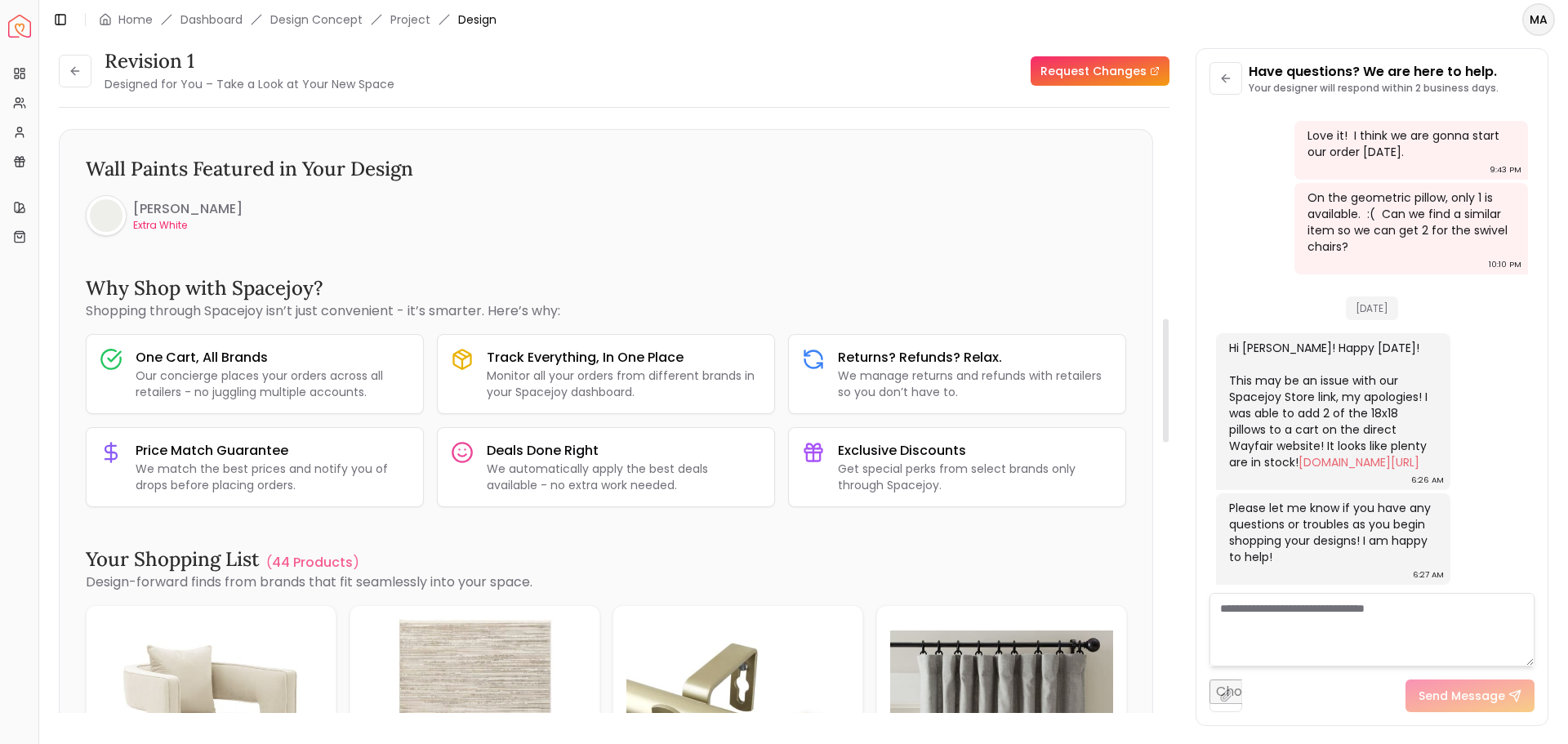
scroll to position [953, 0]
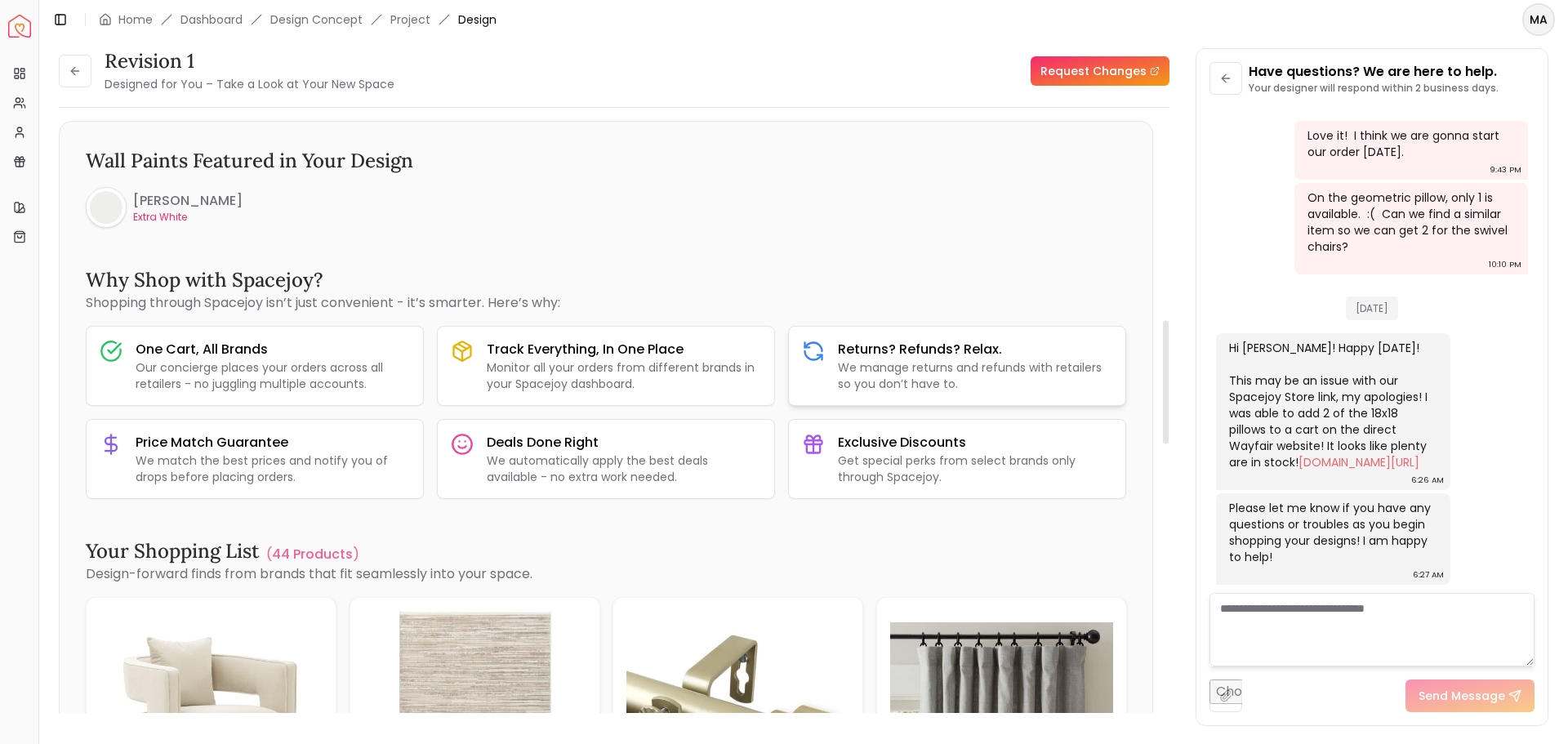
click at [862, 351] on h3 "Returns? Refunds? Relax." at bounding box center [975, 350] width 274 height 20
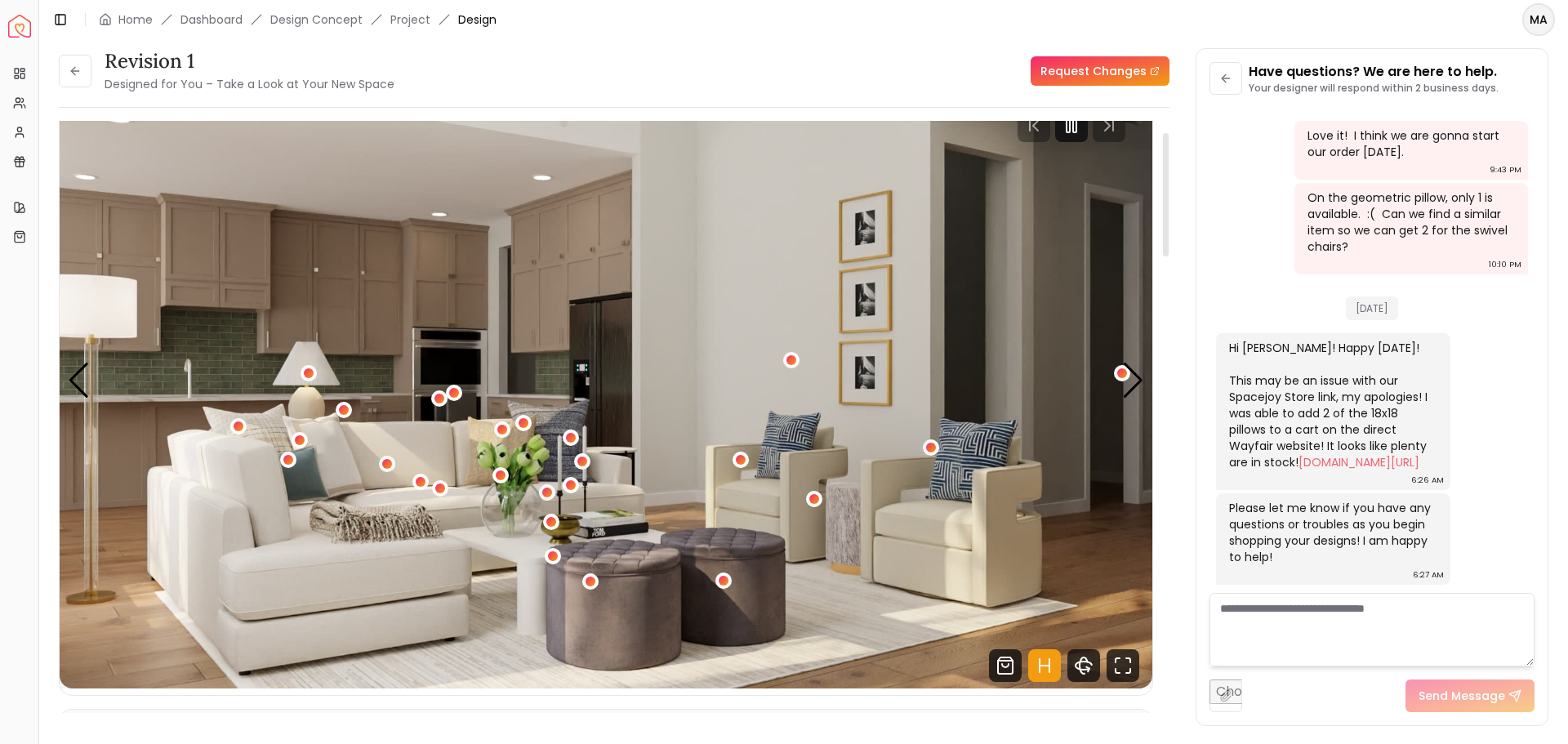
scroll to position [0, 0]
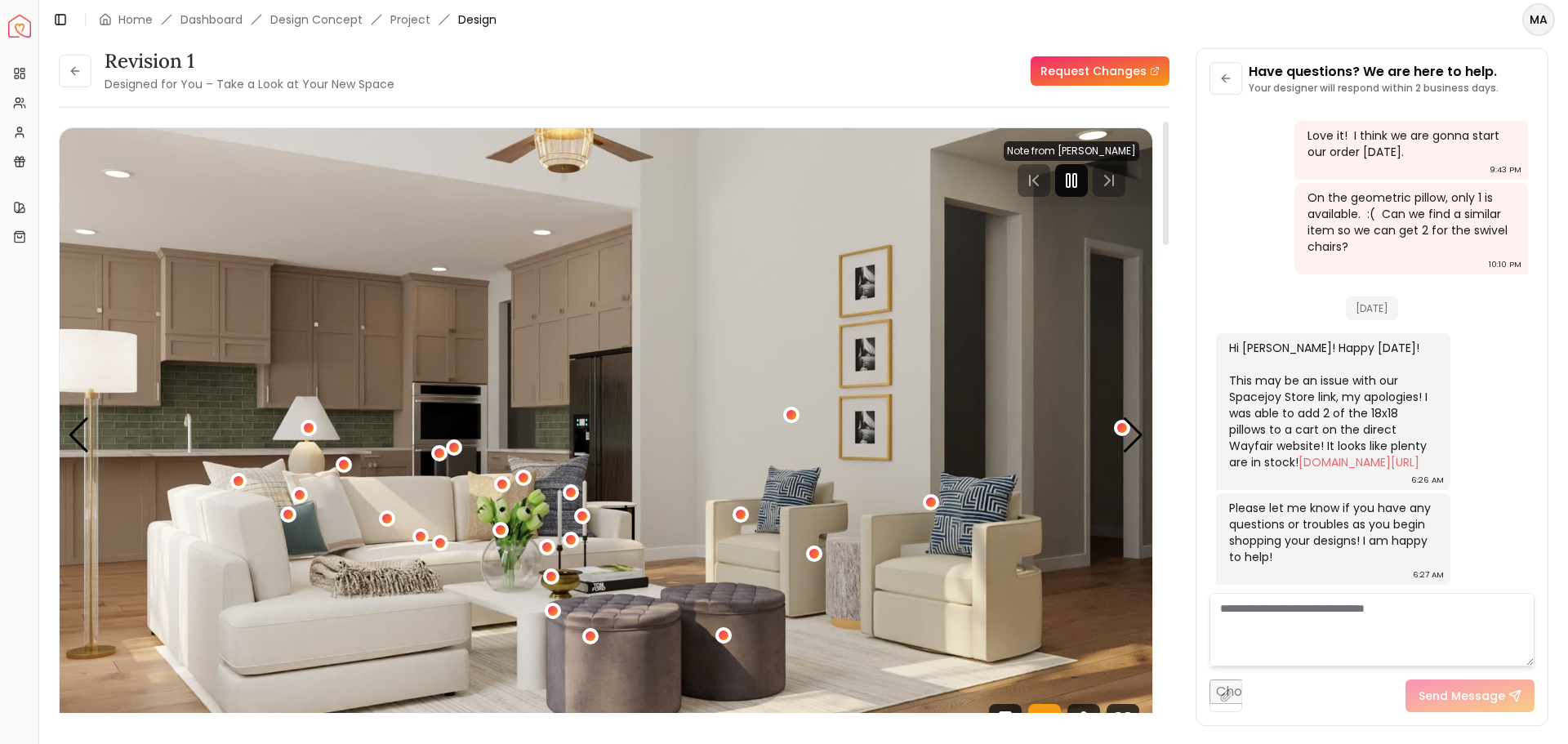
click at [1075, 177] on icon "Pause" at bounding box center [1072, 181] width 20 height 20
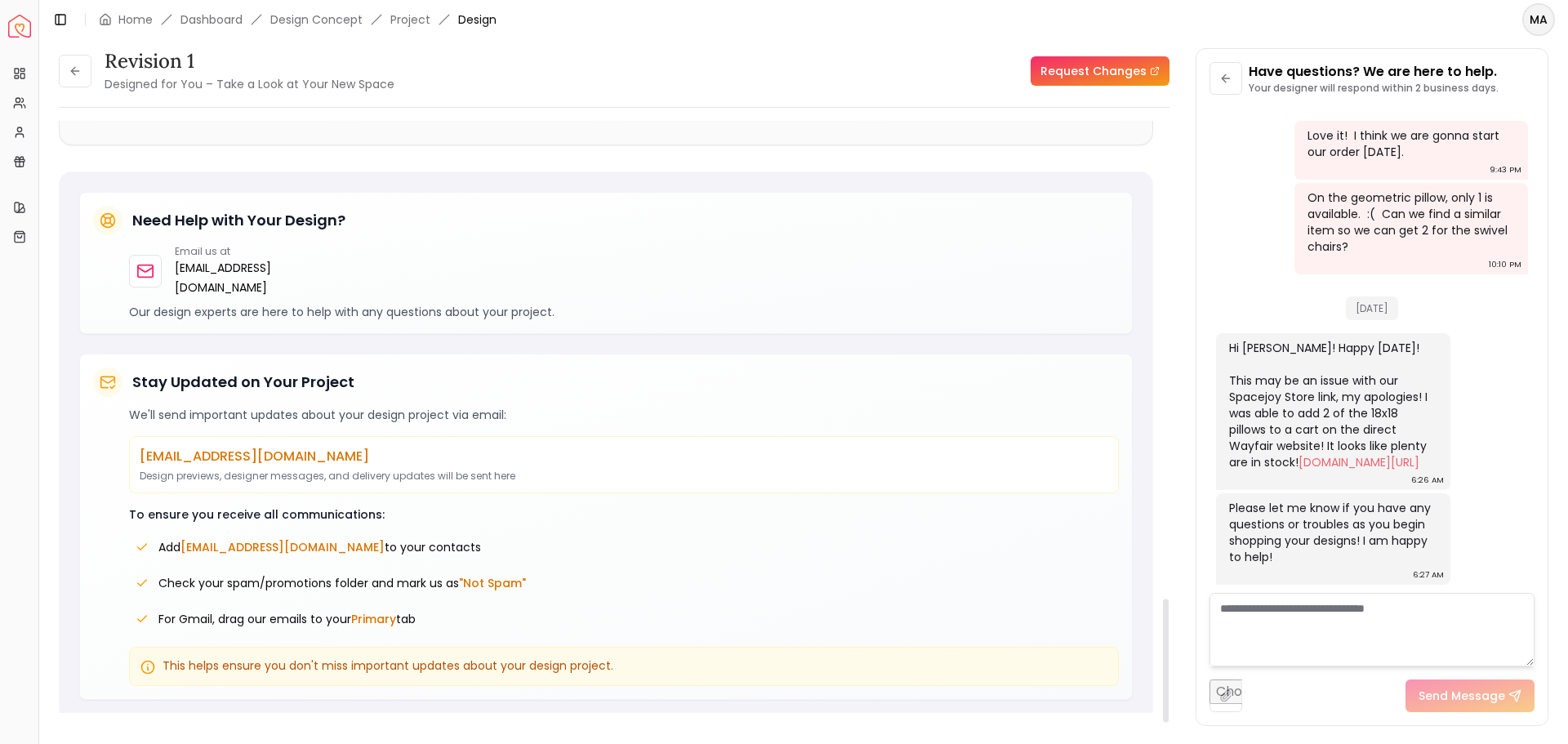
scroll to position [2299, 0]
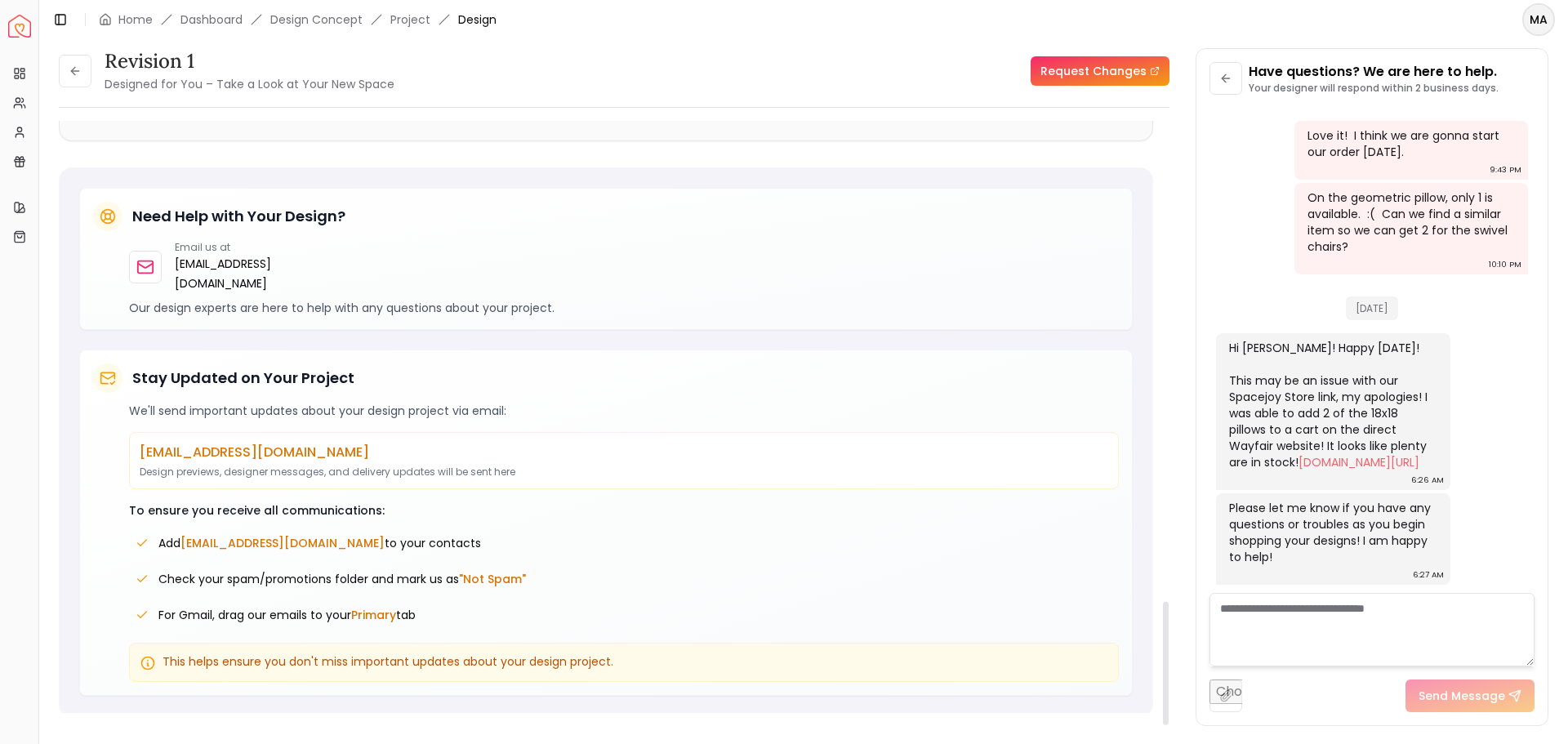
click at [529, 656] on span "This helps ensure you don't miss important updates about your design project." at bounding box center [388, 661] width 451 height 16
click at [1262, 609] on textarea at bounding box center [1373, 629] width 325 height 73
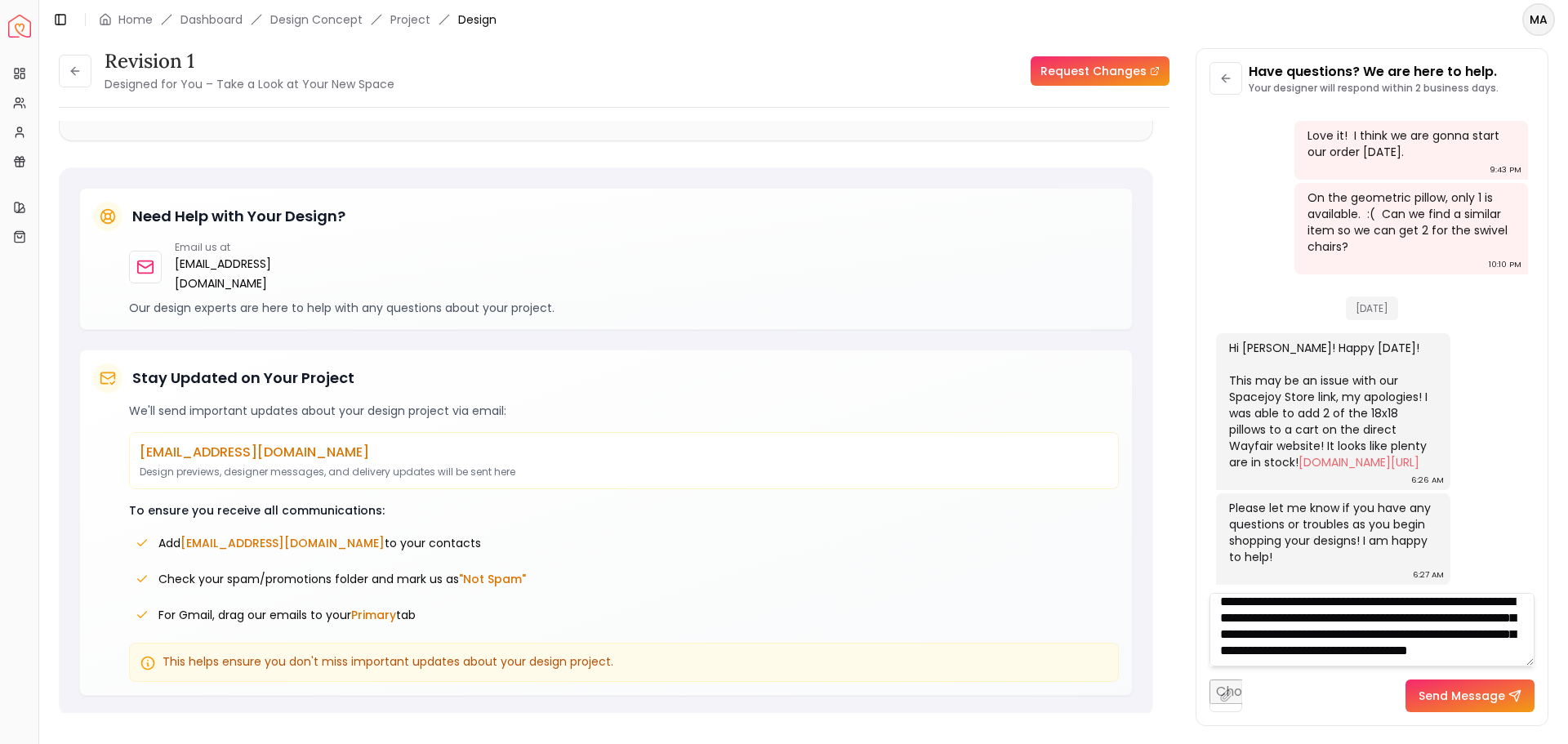
scroll to position [34, 0]
type textarea "**********"
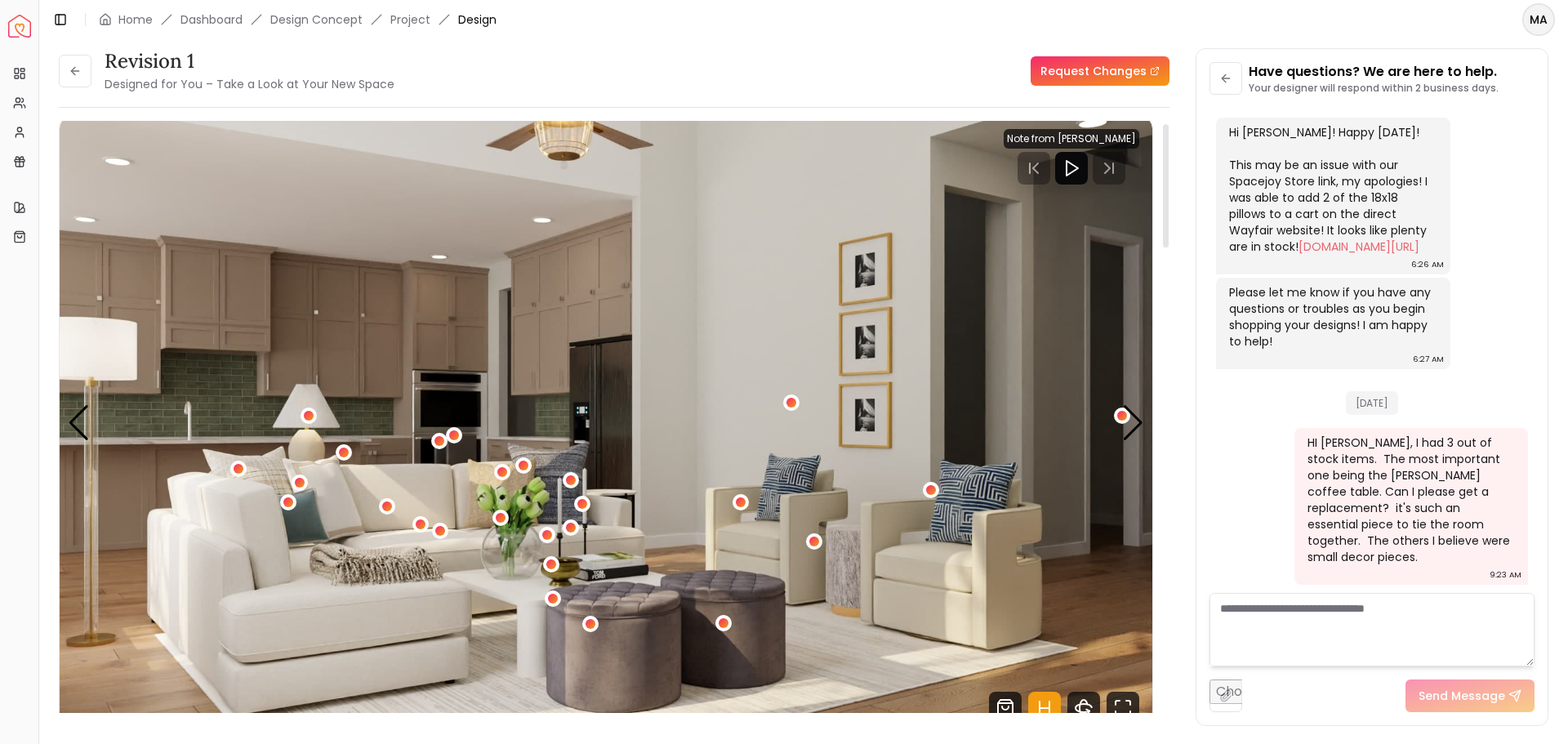
scroll to position [0, 0]
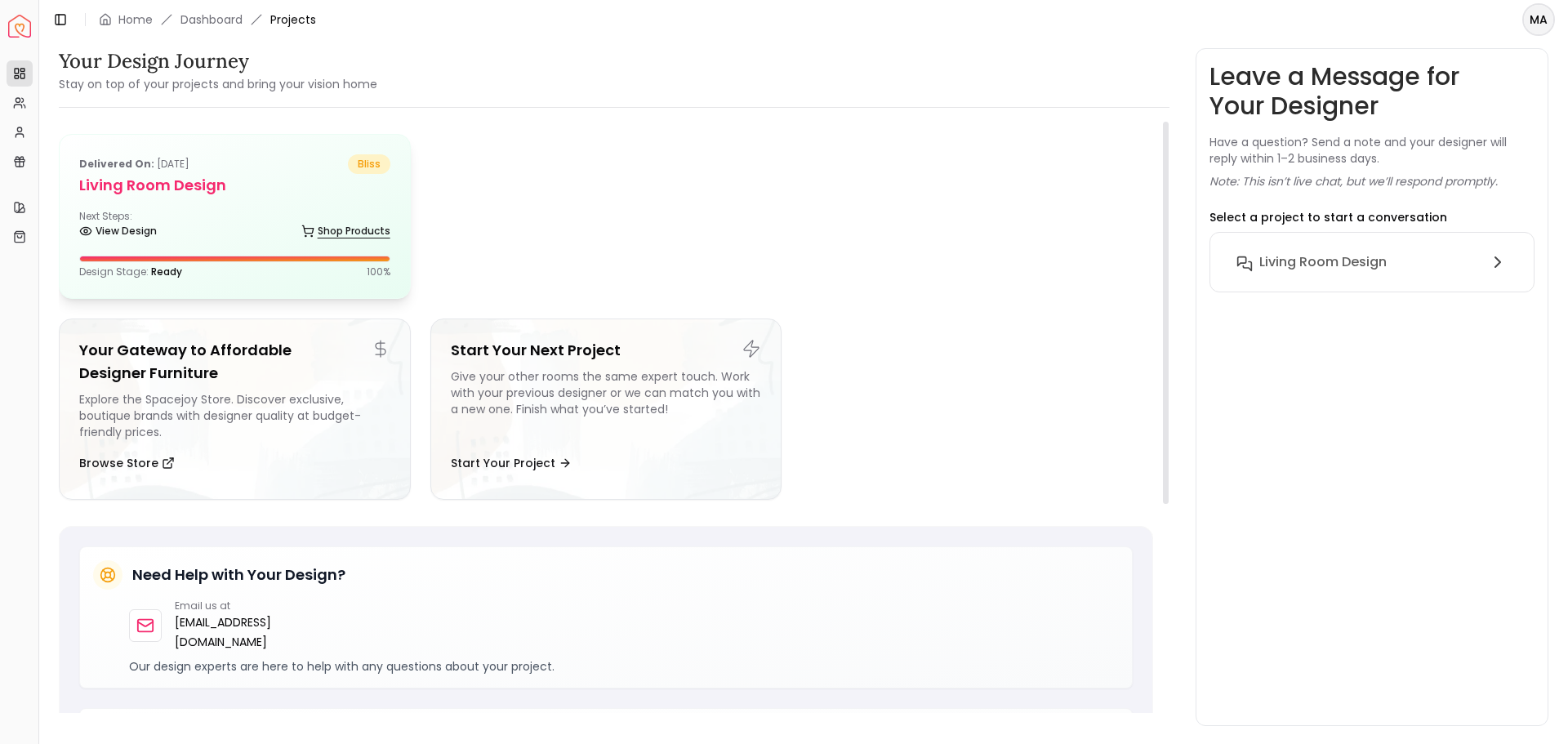
click at [343, 233] on link "Shop Products" at bounding box center [346, 231] width 89 height 23
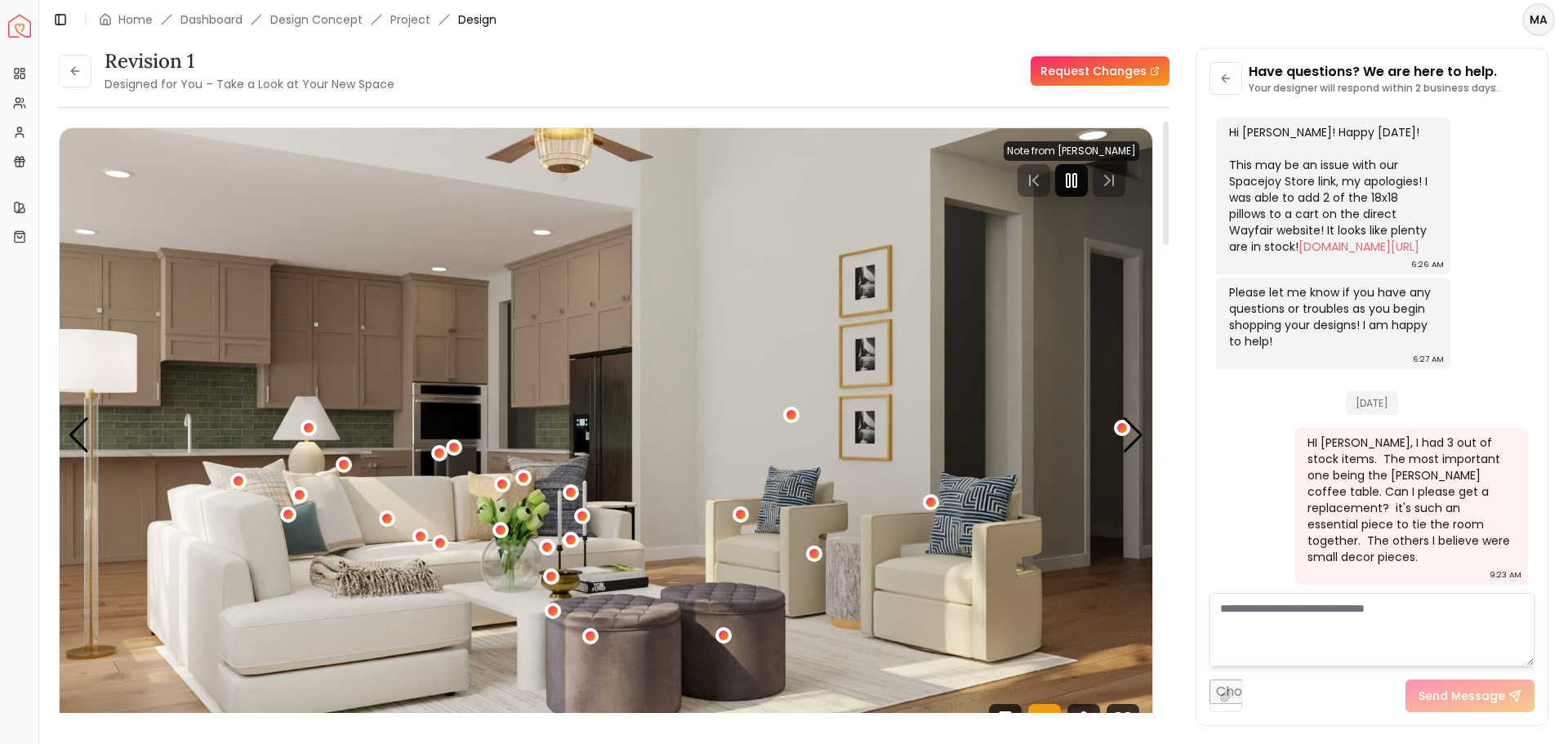
click at [1078, 177] on icon "Pause" at bounding box center [1072, 181] width 20 height 20
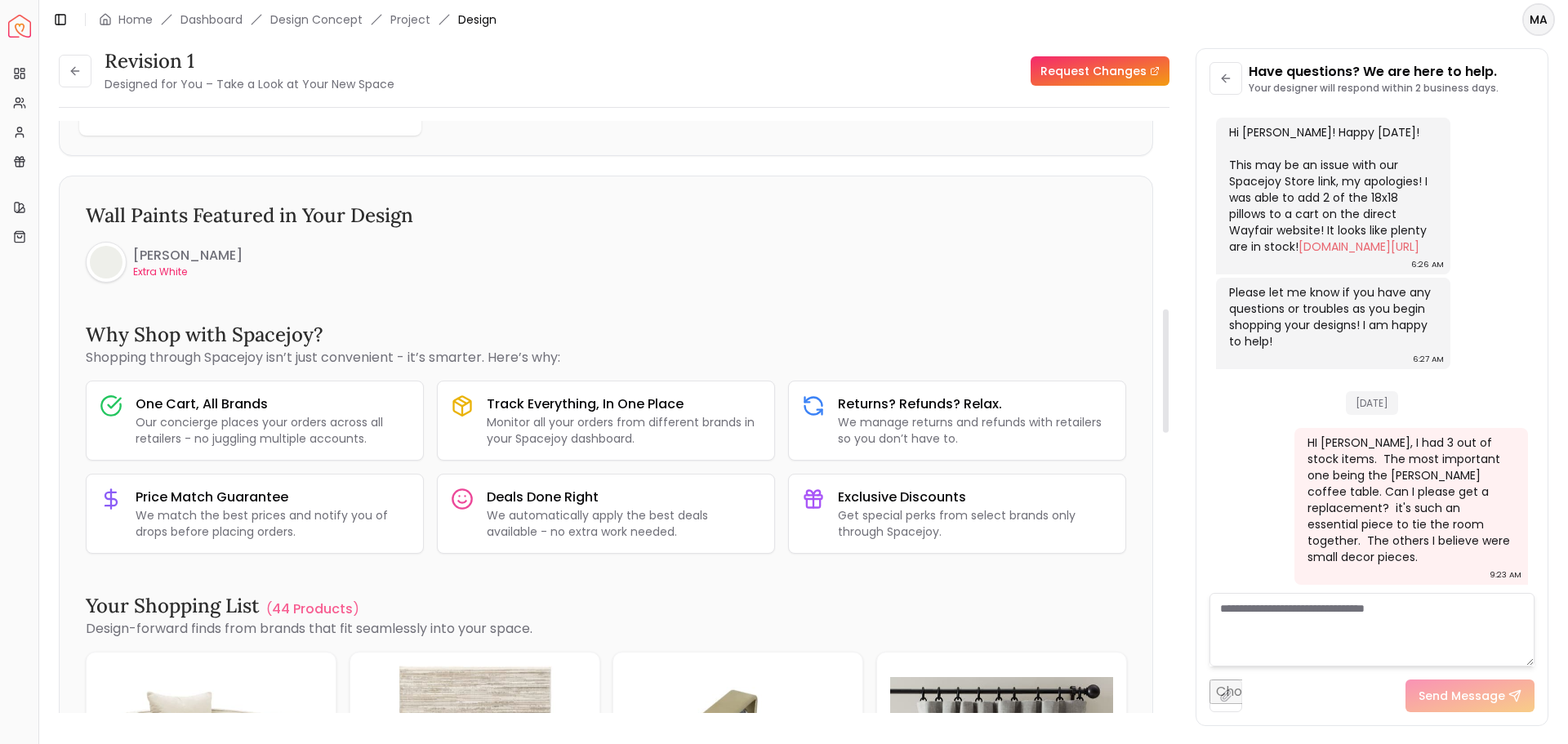
scroll to position [1062, 0]
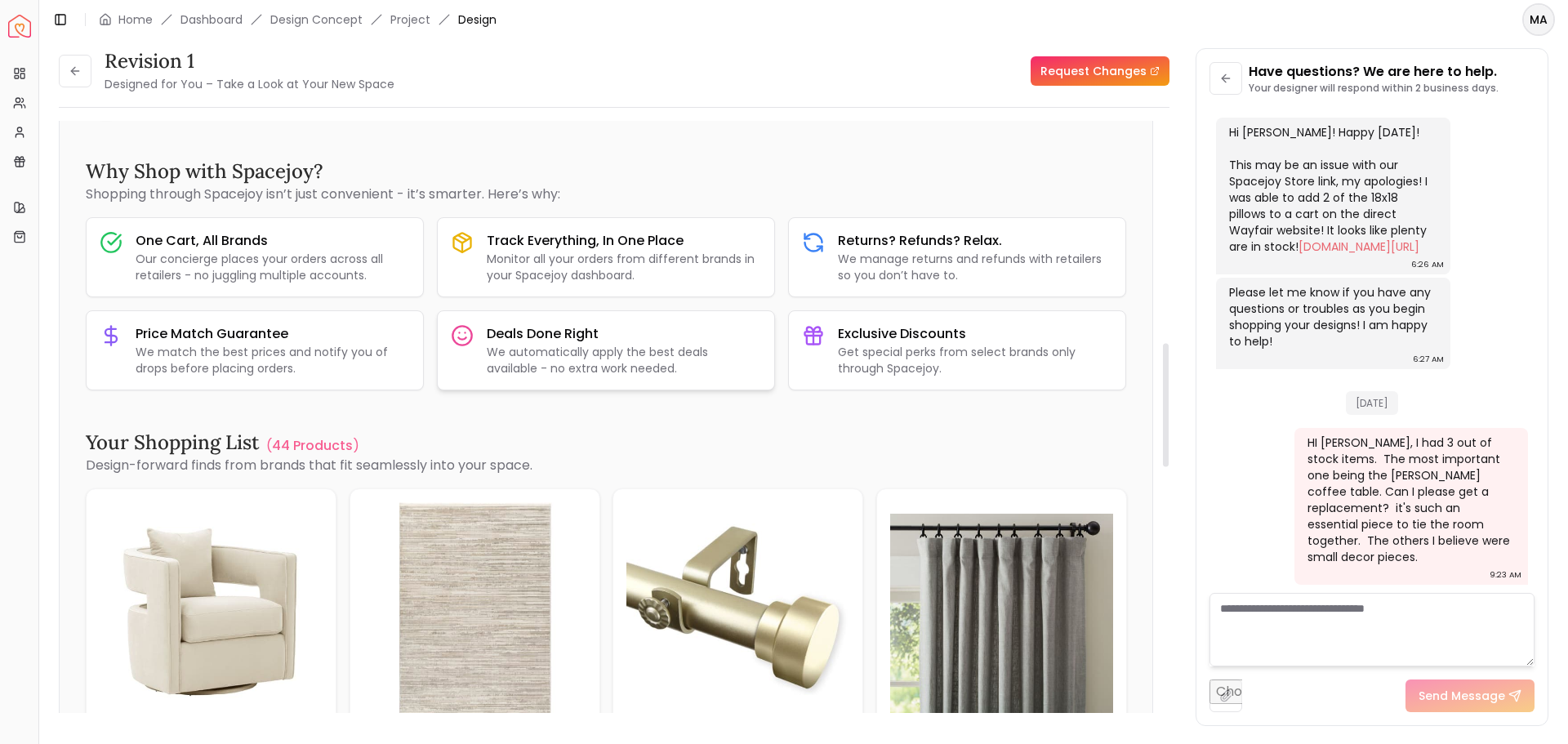
click at [571, 350] on p "We automatically apply the best deals available - no extra work needed." at bounding box center [624, 361] width 274 height 33
click at [825, 259] on div "Returns? Refunds? Relax. We manage returns and refunds with retailers so you do…" at bounding box center [957, 256] width 337 height 78
click at [624, 266] on p "Monitor all your orders from different brands in your Spacejoy dashboard." at bounding box center [624, 267] width 274 height 33
click at [201, 286] on div "One Cart, All Brands Our concierge places your orders across all retailers - no…" at bounding box center [255, 256] width 337 height 78
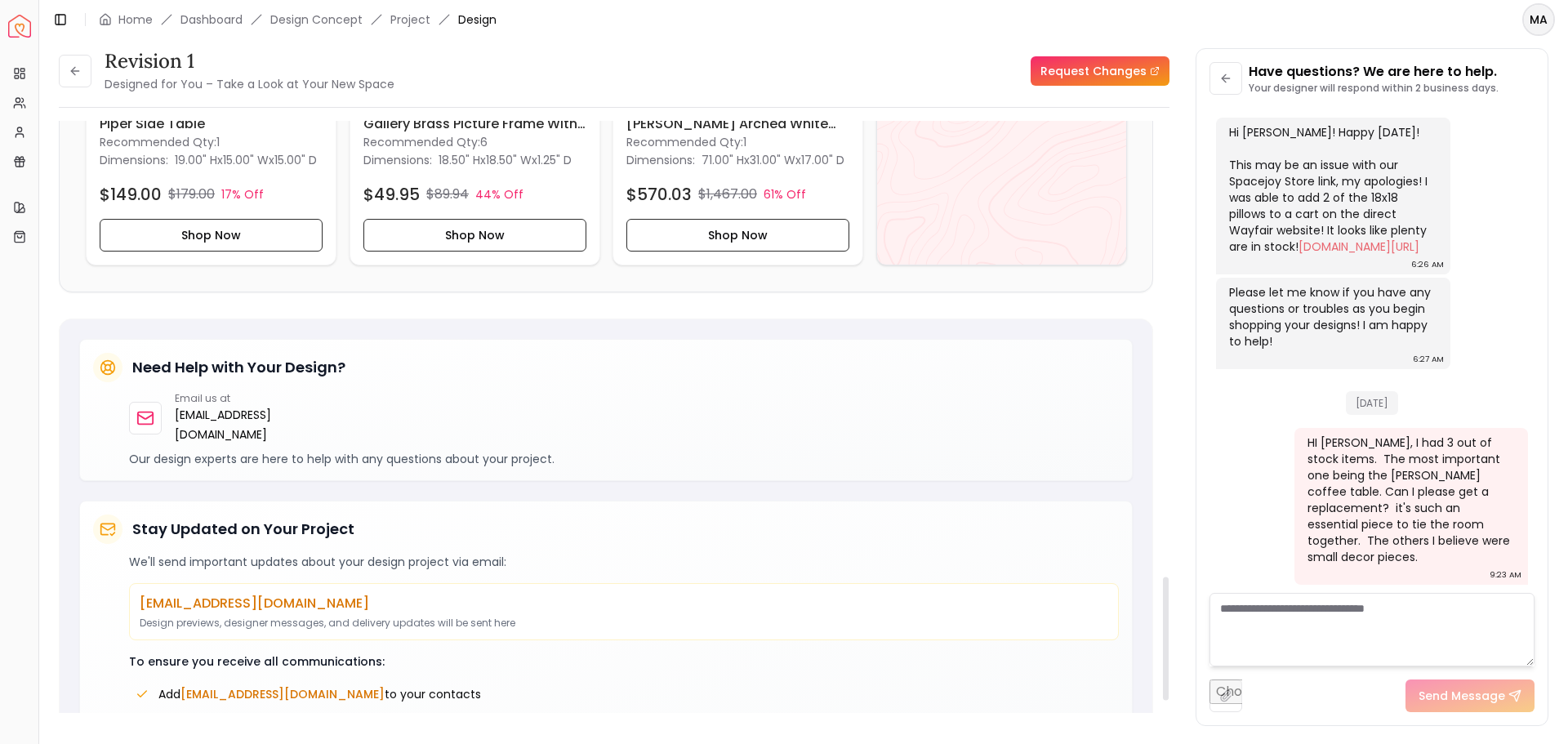
scroll to position [2135, 0]
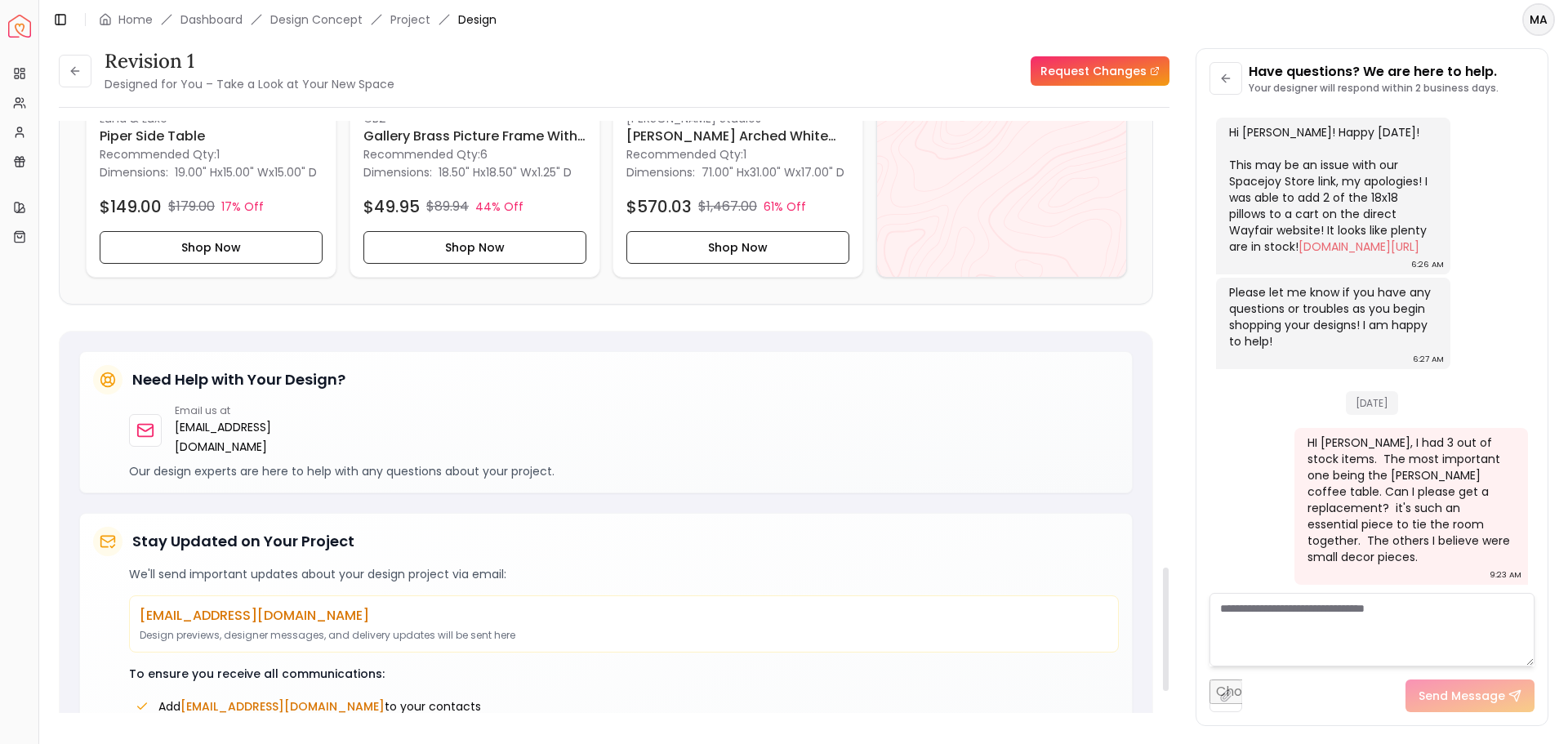
click at [1226, 605] on textarea at bounding box center [1373, 629] width 325 height 73
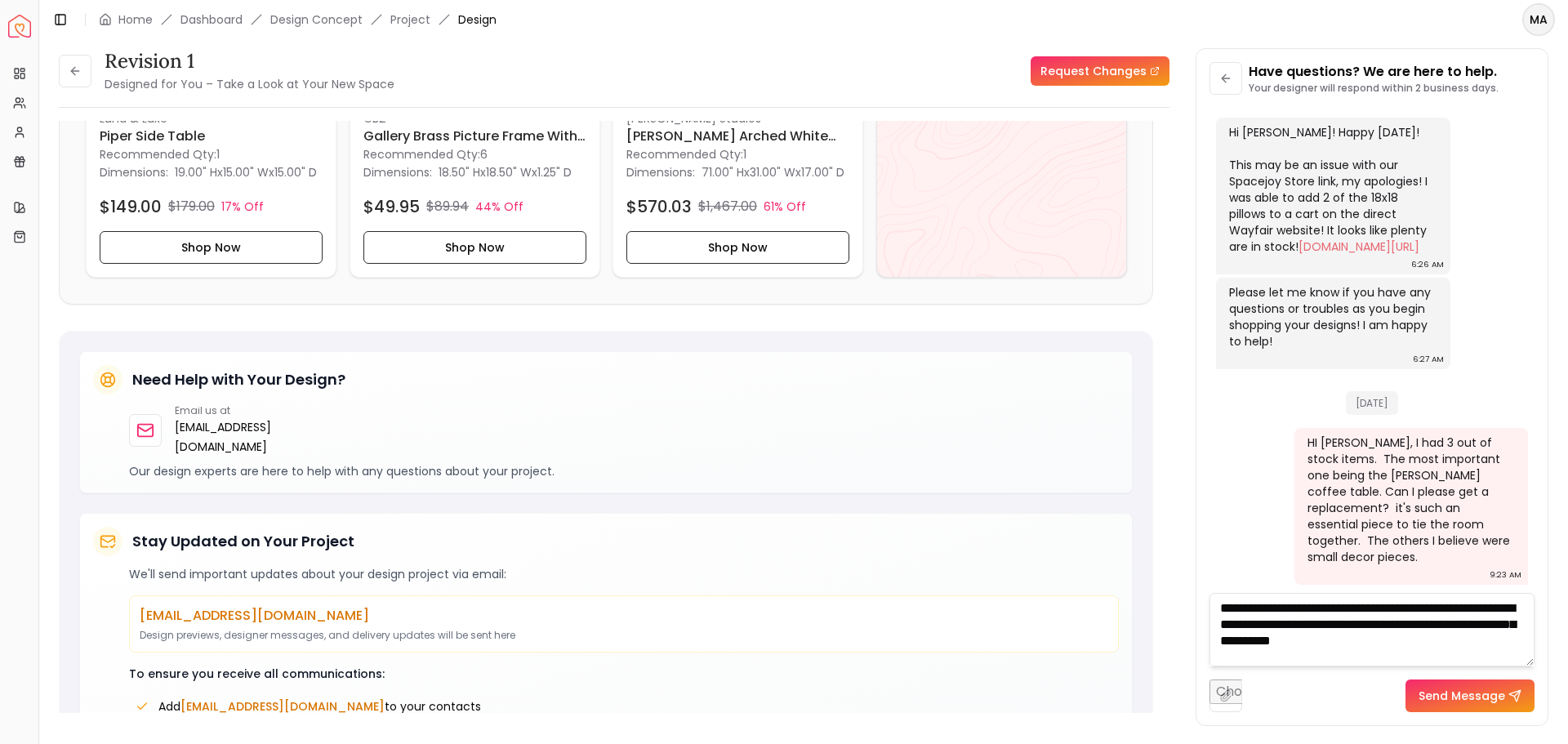
scroll to position [1, 0]
type textarea "**********"
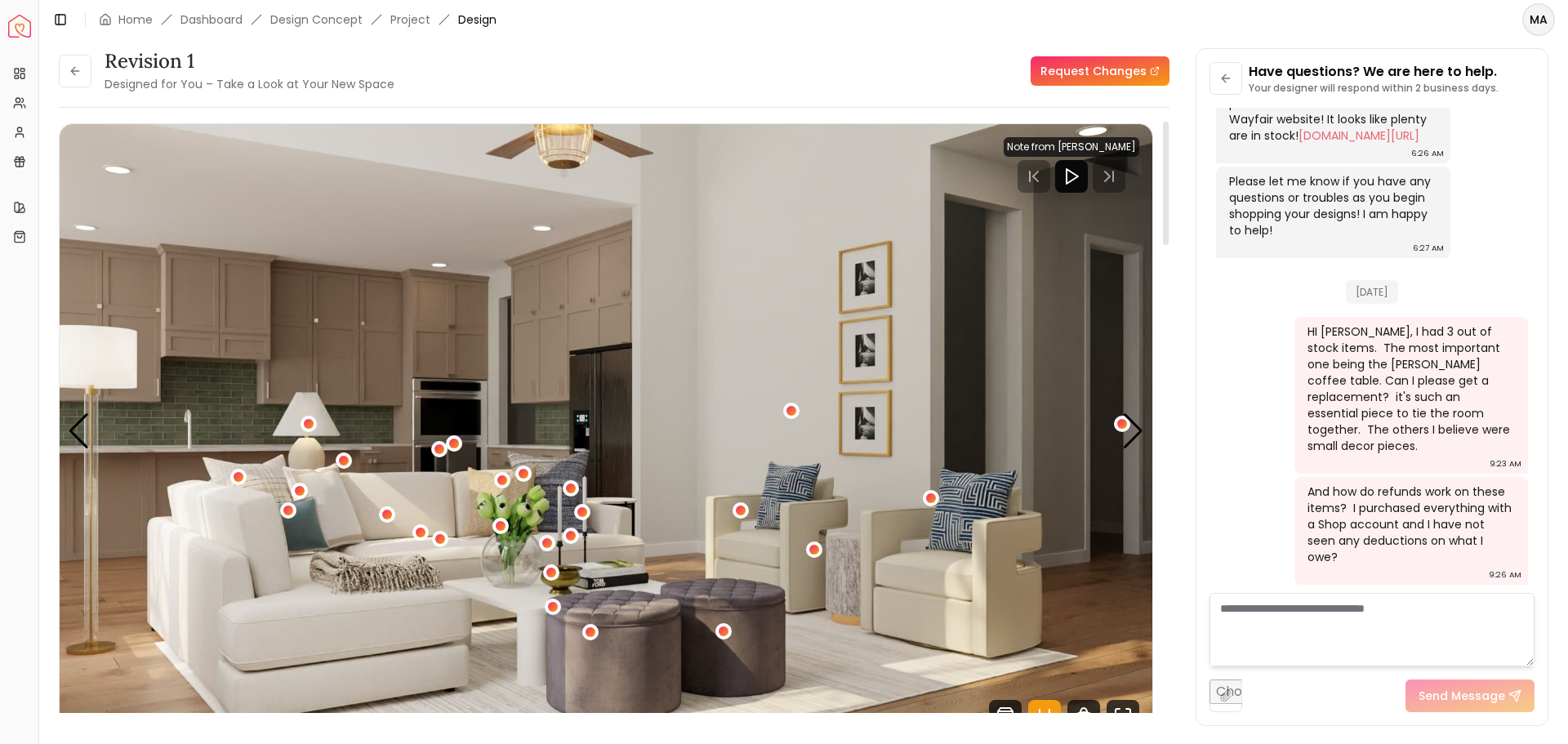
scroll to position [0, 0]
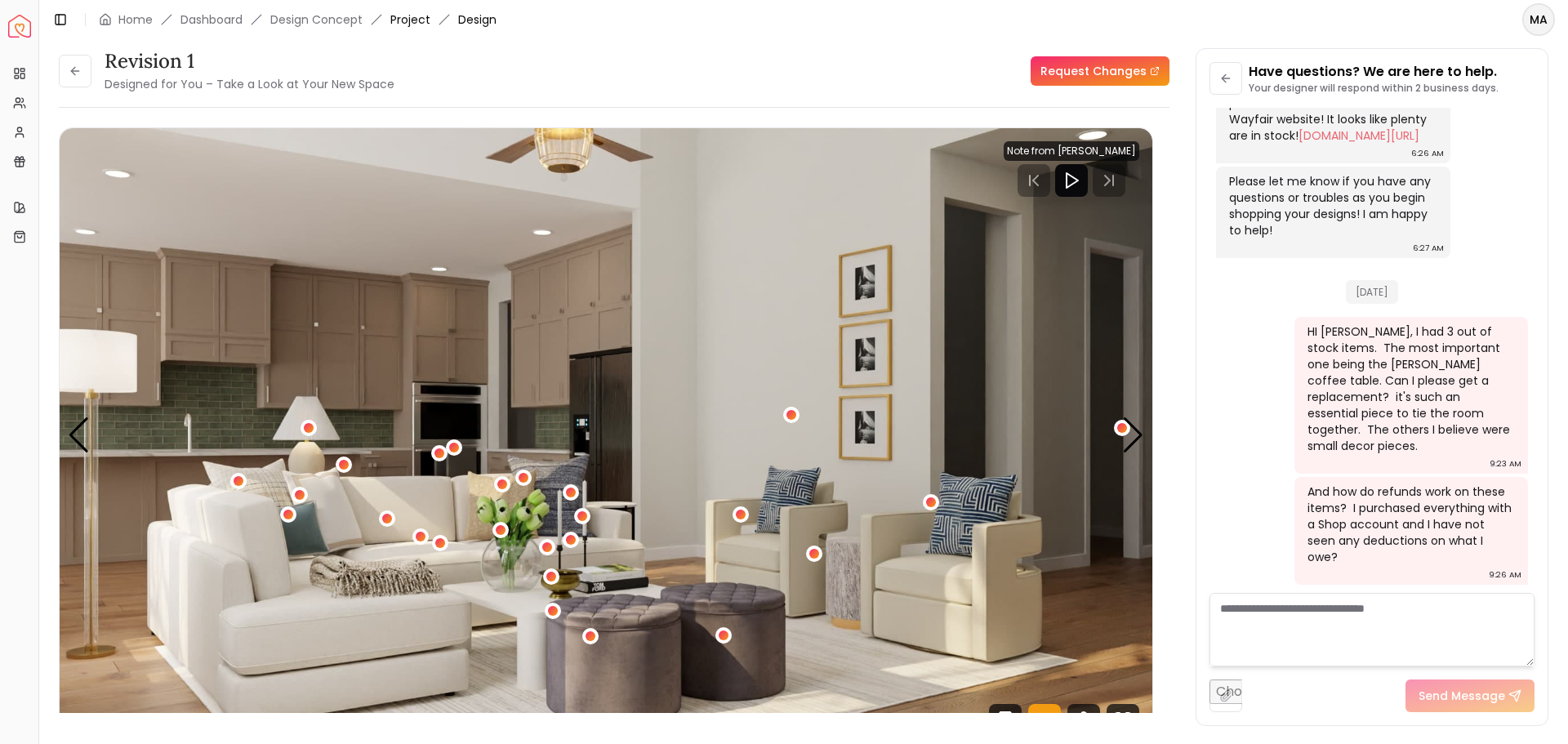
click at [416, 17] on link "Project" at bounding box center [410, 20] width 40 height 16
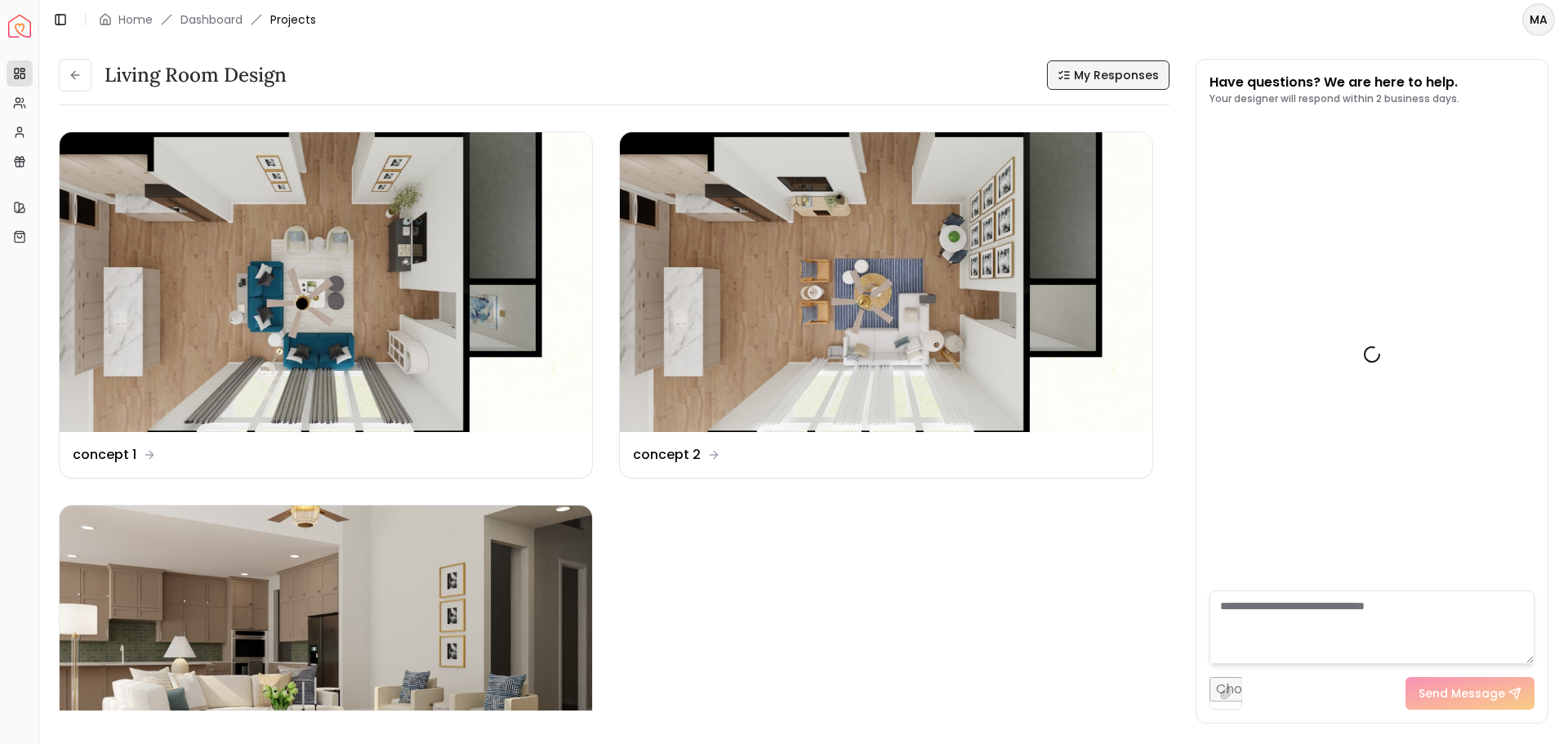
click at [1143, 77] on span "My Responses" at bounding box center [1115, 76] width 85 height 16
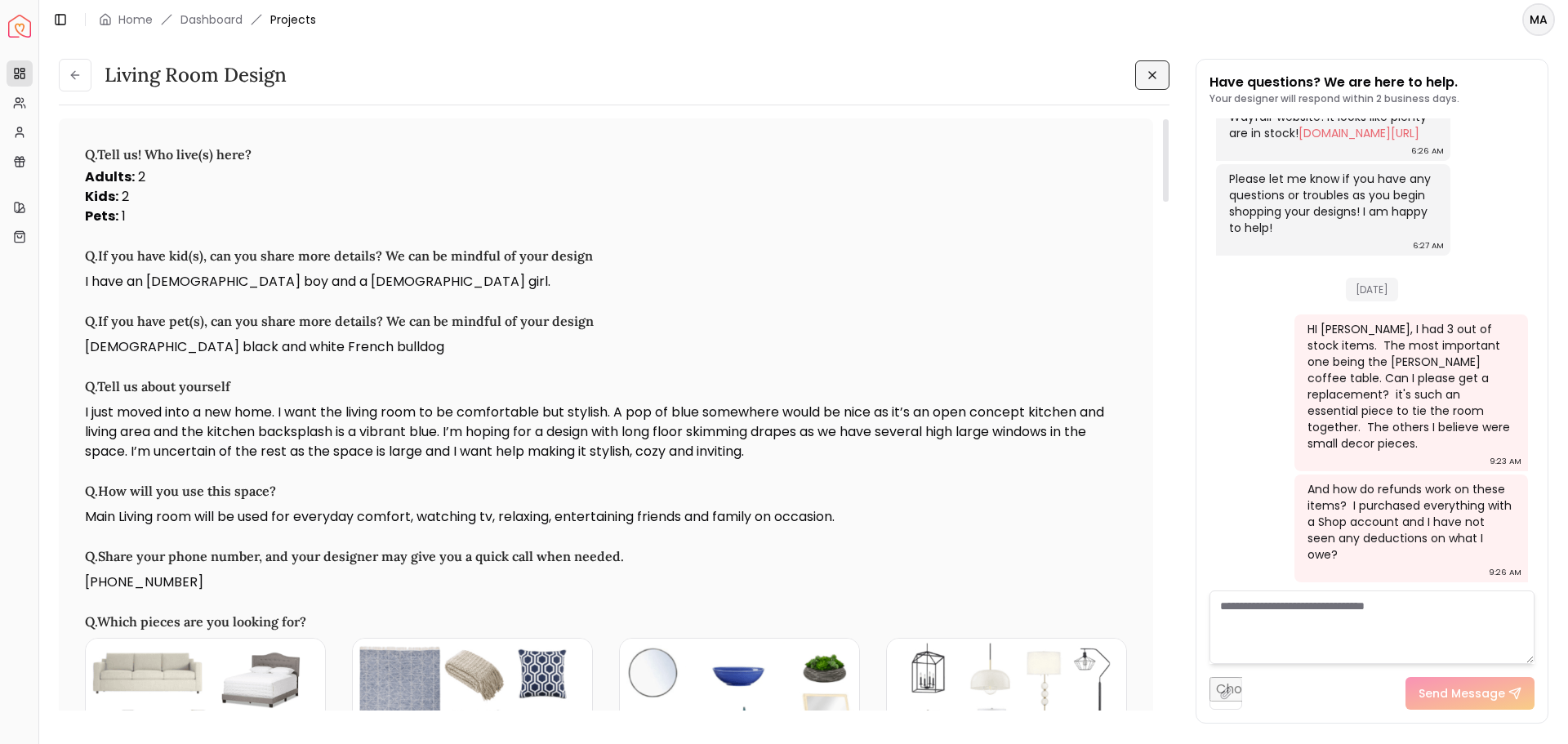
click at [1154, 75] on icon at bounding box center [1152, 76] width 13 height 13
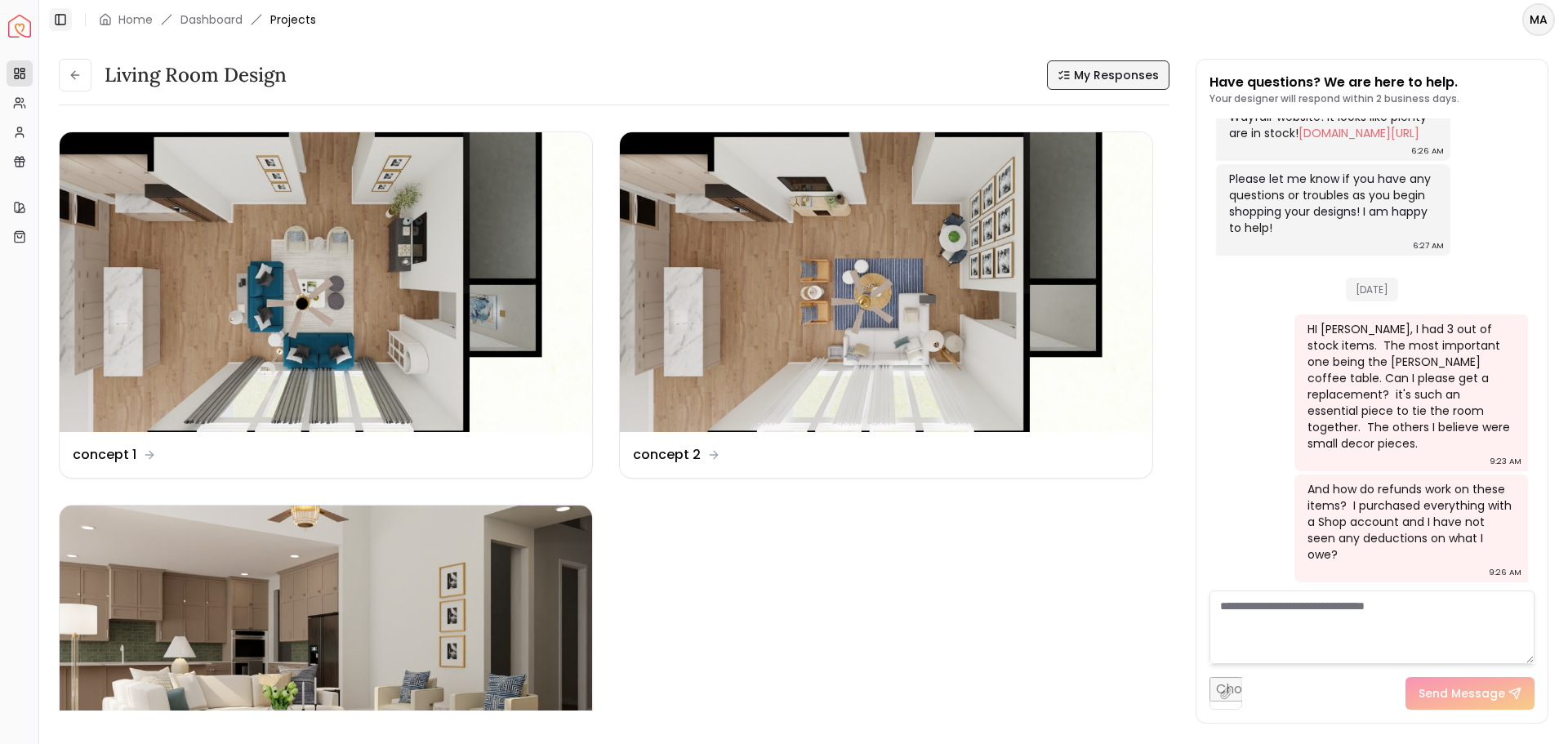
click at [58, 16] on icon at bounding box center [61, 20] width 13 height 13
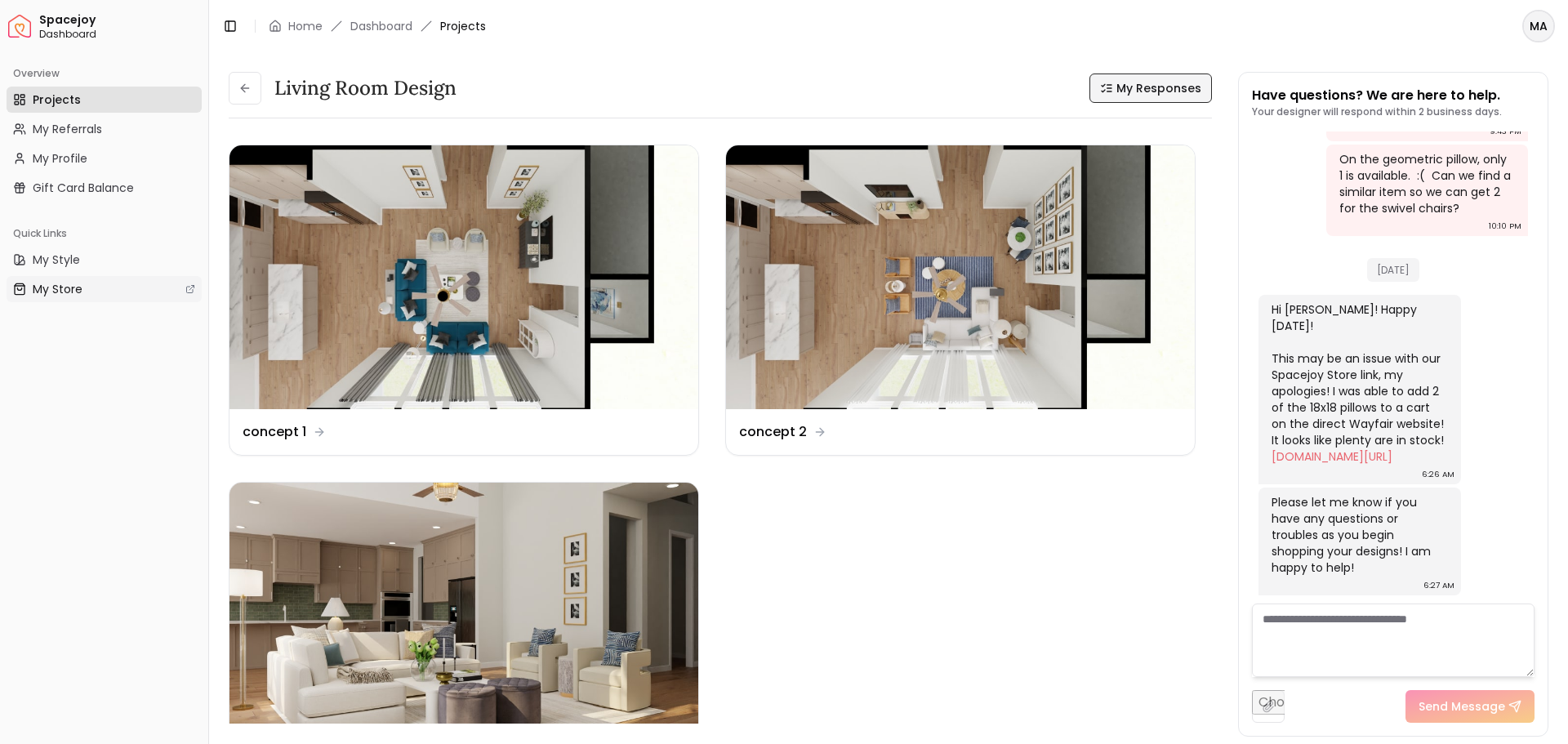
click at [53, 282] on span "My Store" at bounding box center [57, 289] width 50 height 16
click at [62, 285] on span "My Store" at bounding box center [57, 289] width 50 height 16
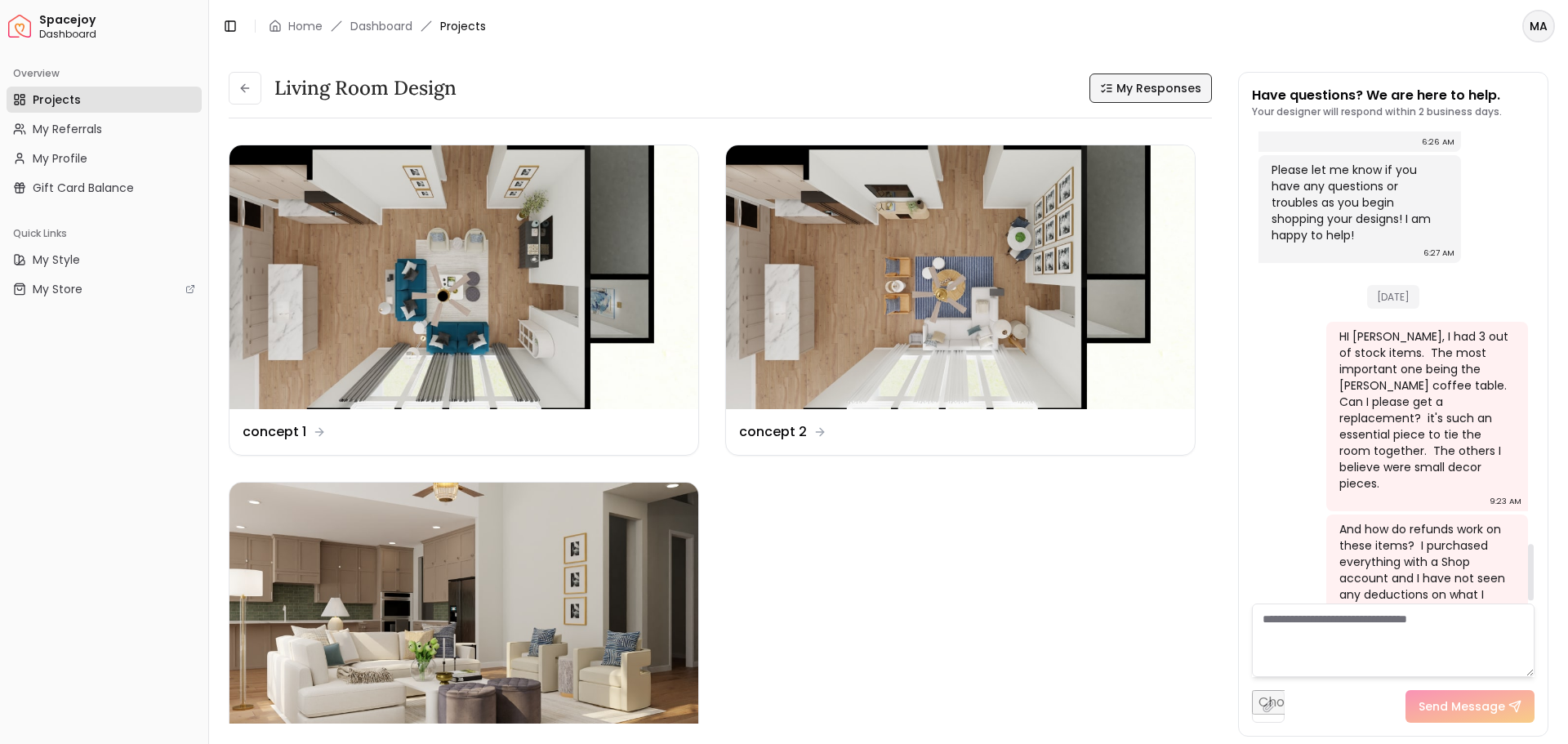
scroll to position [3467, 0]
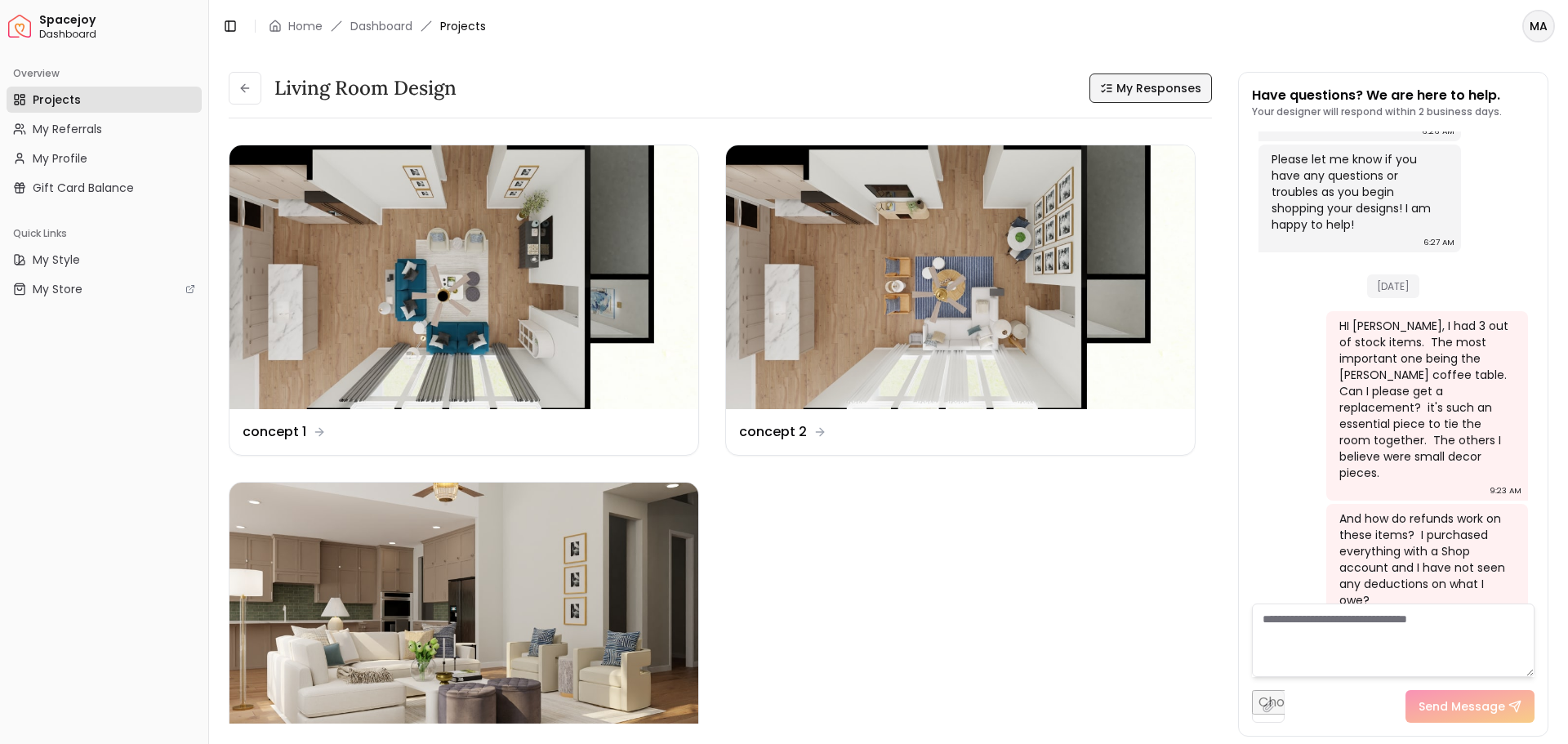
click at [1322, 617] on textarea at bounding box center [1393, 640] width 283 height 73
type textarea "*"
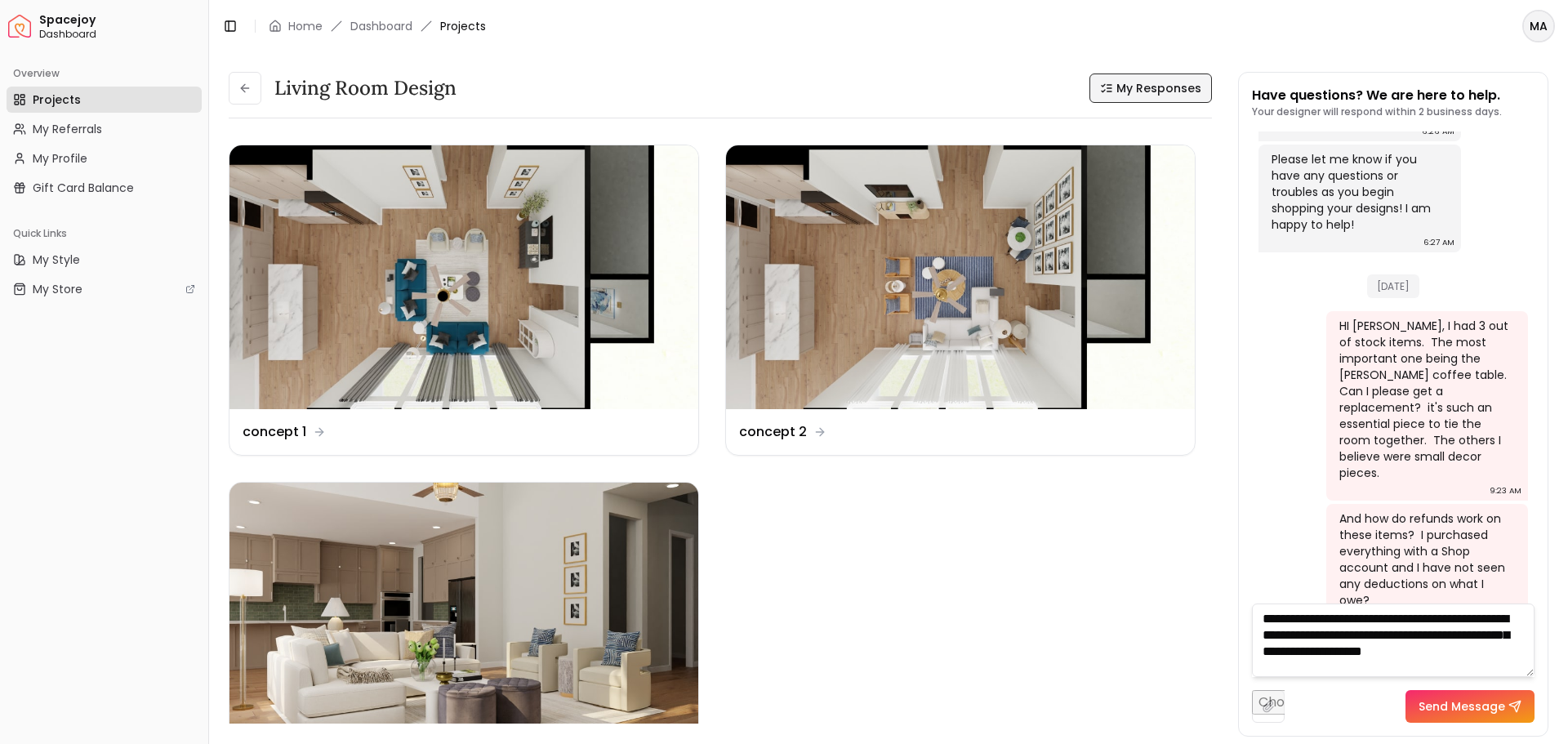
scroll to position [1, 0]
type textarea "**********"
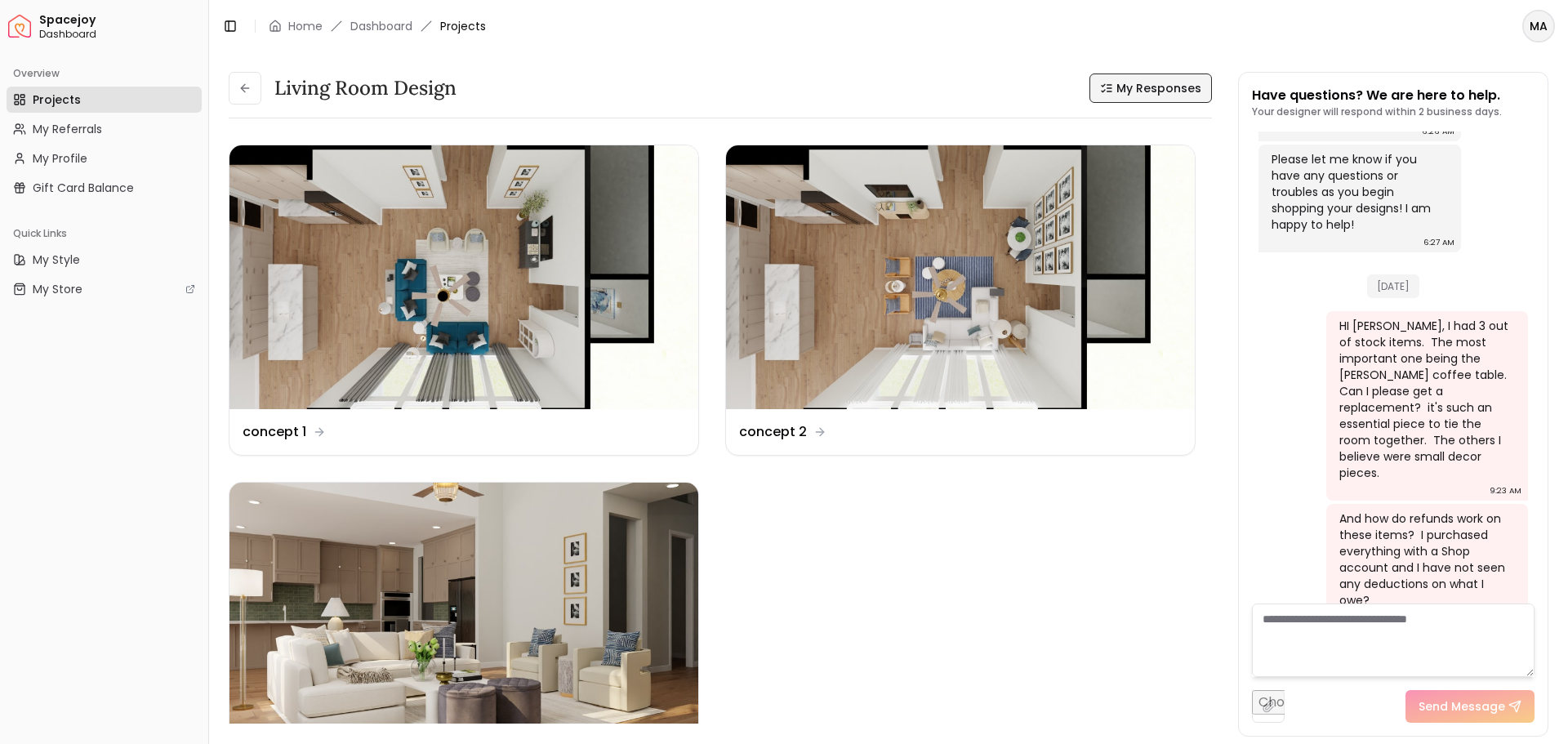
scroll to position [0, 0]
